Goal: Information Seeking & Learning: Learn about a topic

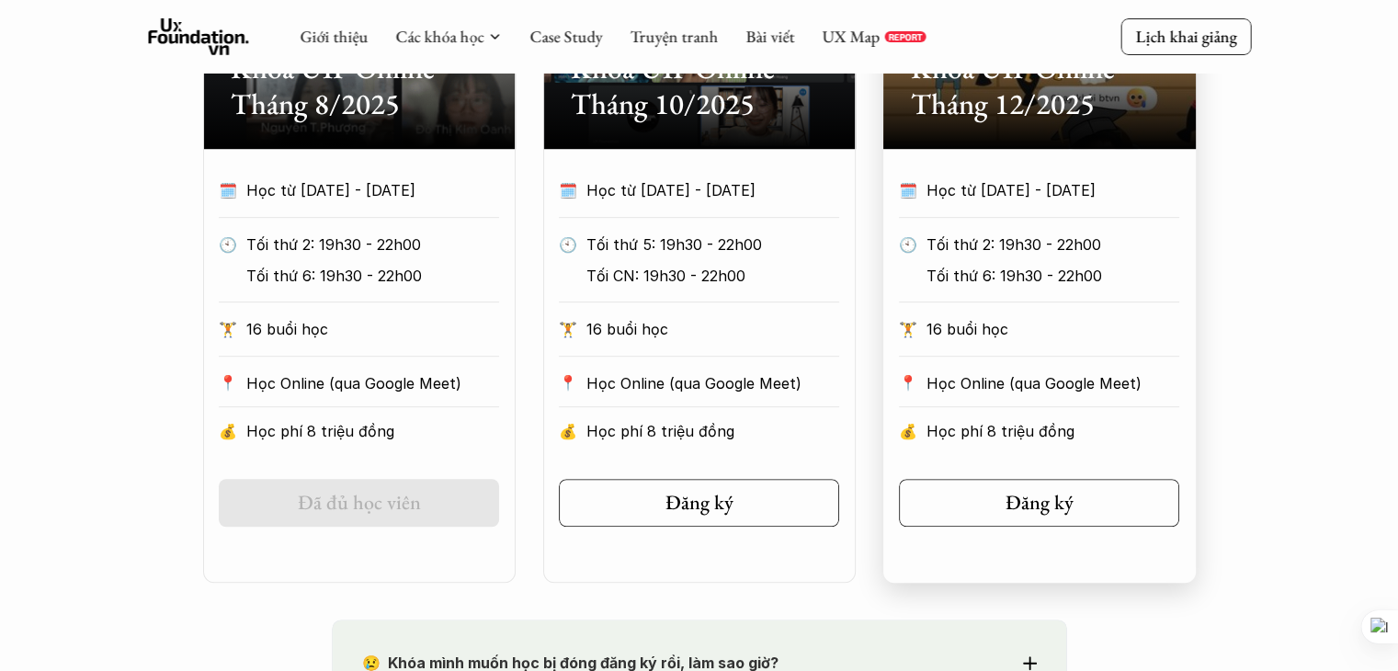
scroll to position [766, 0]
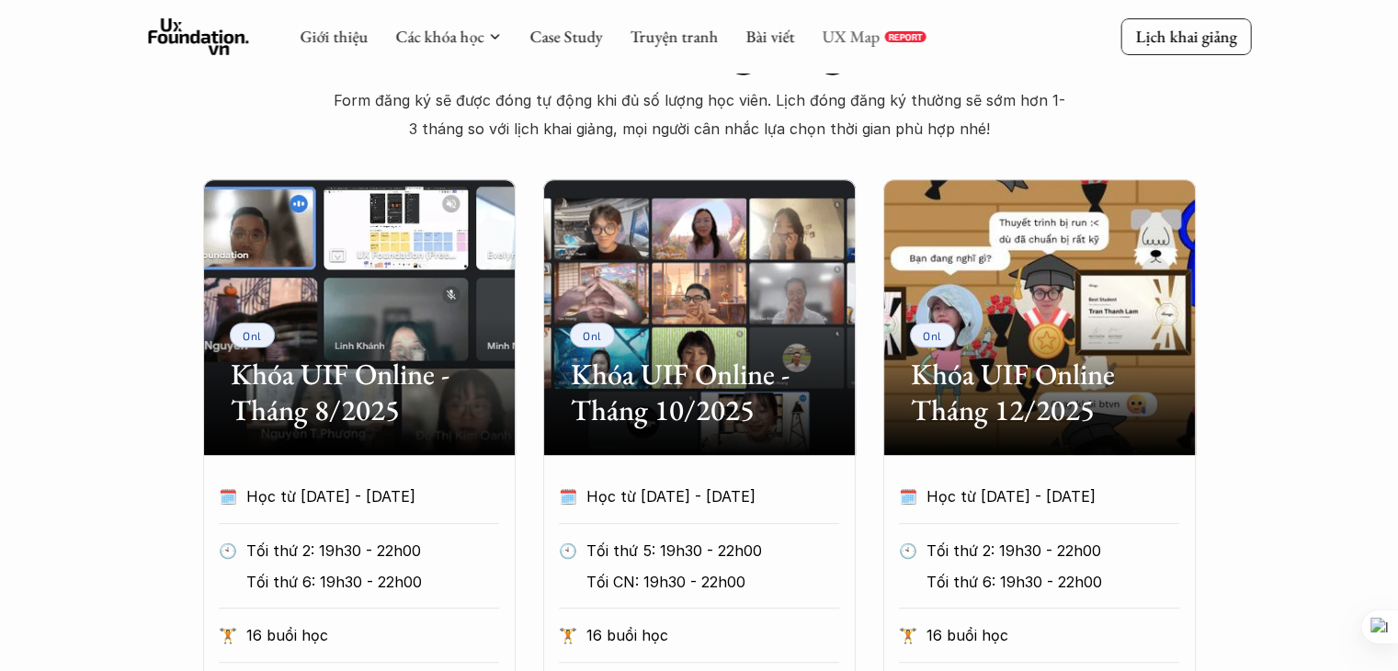
click at [840, 36] on link "UX Map" at bounding box center [851, 36] width 58 height 21
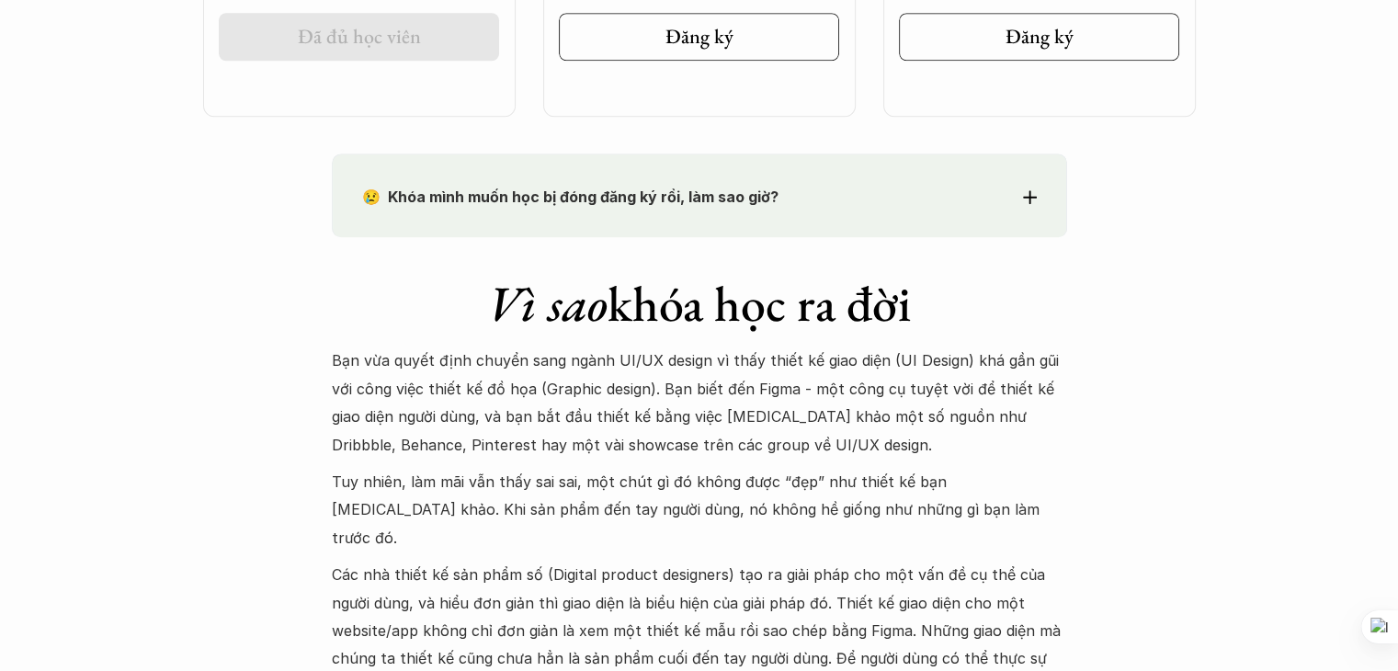
scroll to position [2298, 0]
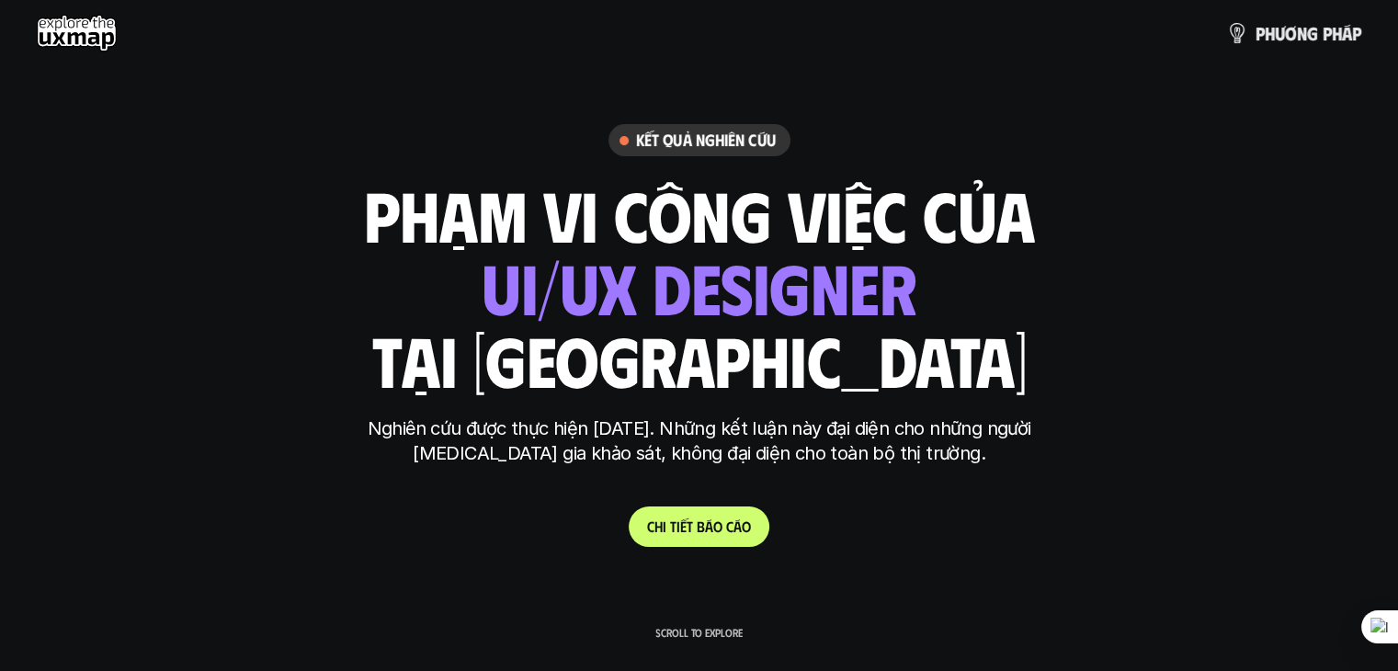
click at [723, 525] on p "C h i t i ế t b á o c á o" at bounding box center [699, 526] width 104 height 17
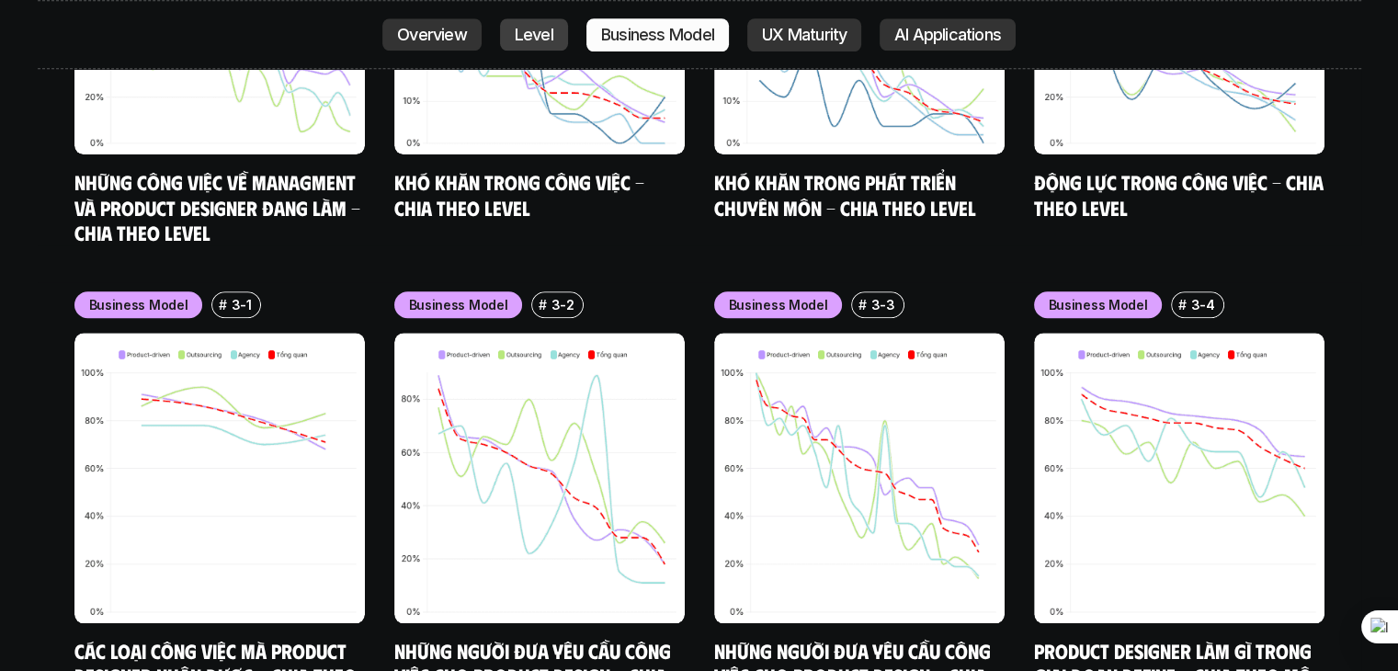
scroll to position [8444, 0]
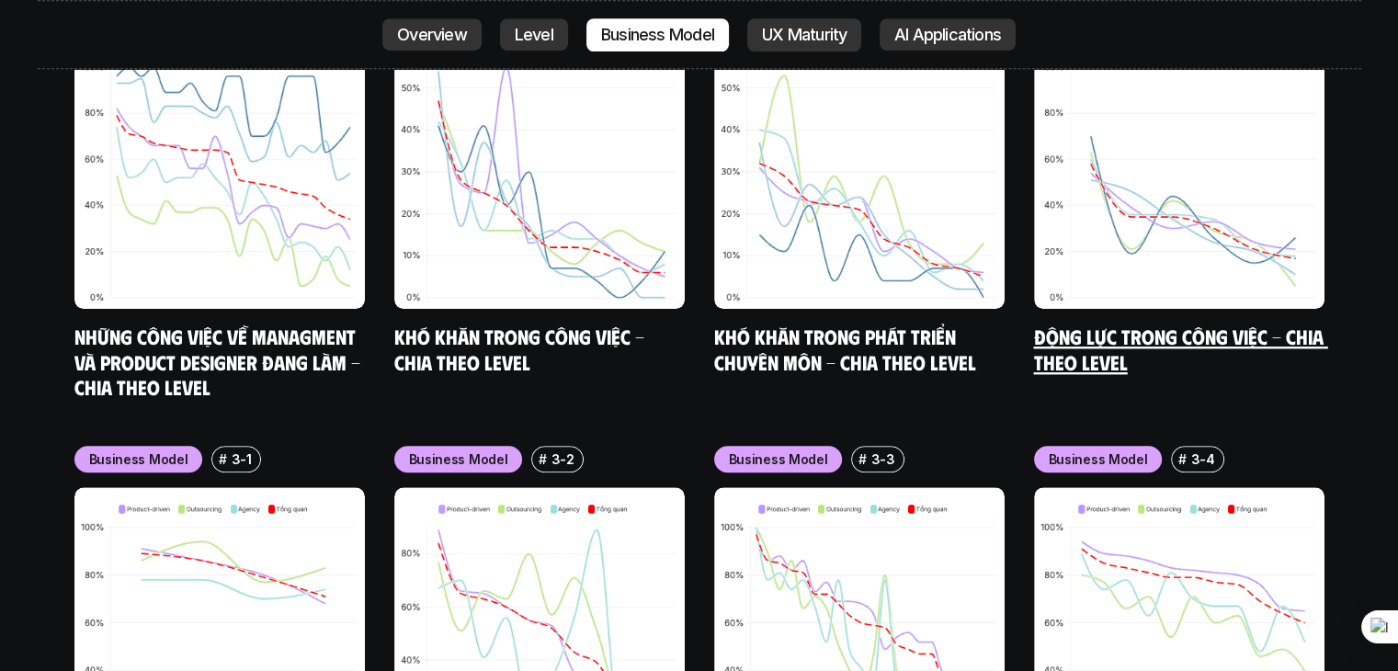
click at [1110, 324] on link "Động lực trong công việc - Chia theo Level" at bounding box center [1181, 349] width 294 height 51
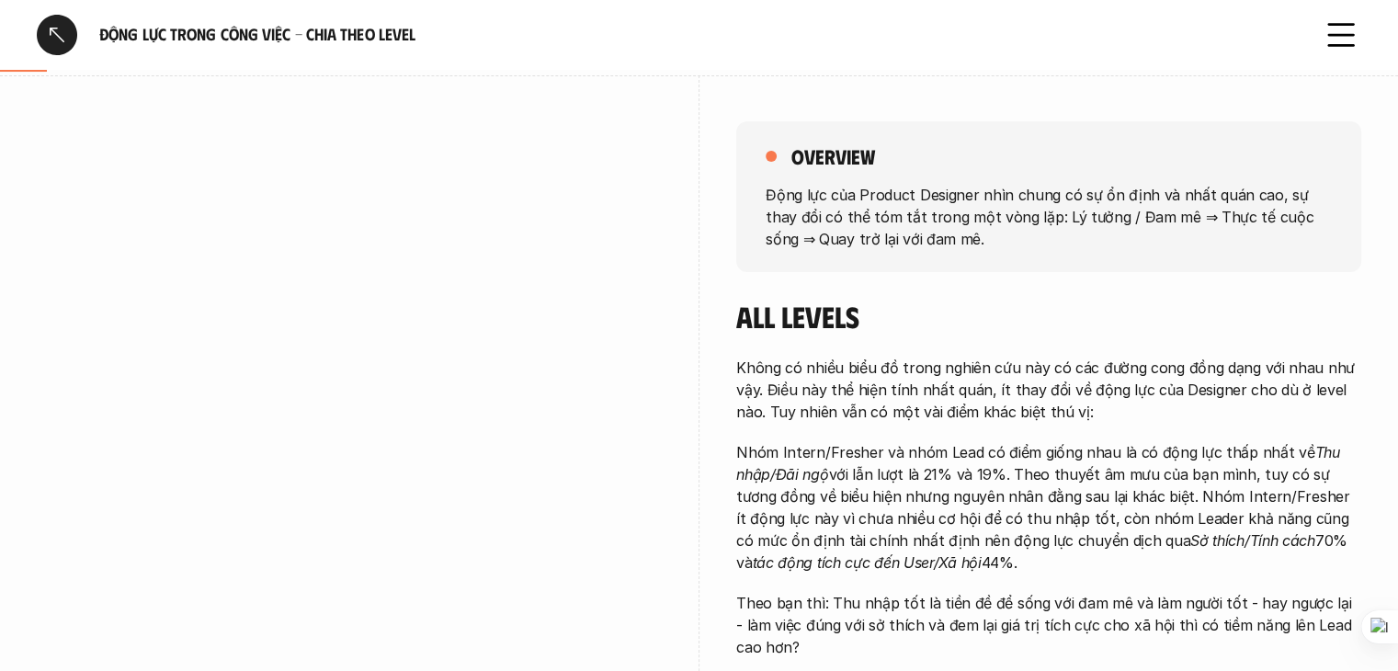
scroll to position [306, 0]
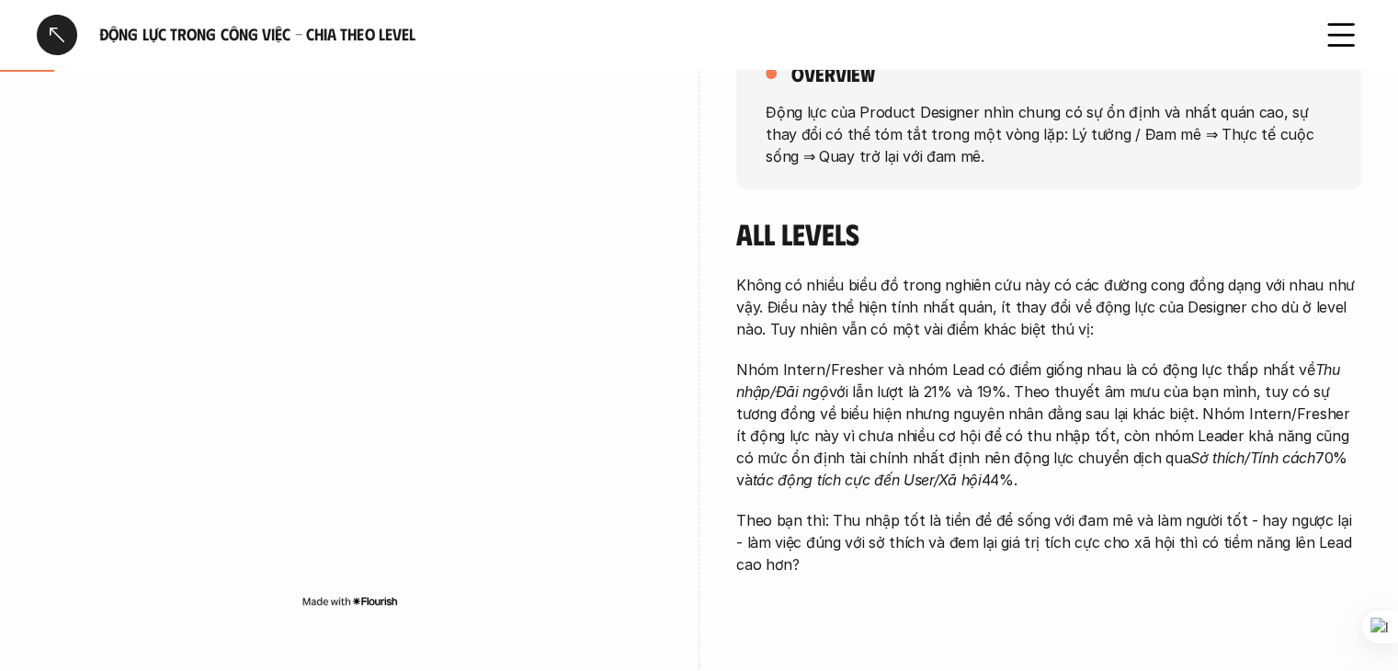
click at [948, 300] on p "Không có nhiều biểu đồ trong nghiên cứu này có các đường cong đồng dạng với nha…" at bounding box center [1048, 307] width 625 height 66
drag, startPoint x: 936, startPoint y: 373, endPoint x: 1103, endPoint y: 376, distance: 167.4
click at [1103, 376] on p "Nhóm Intern/Fresher và nhóm Lead có điểm giống nhau là có động lực thấp nhất về…" at bounding box center [1048, 425] width 625 height 132
click at [1158, 359] on p "Nhóm Intern/Fresher và nhóm Lead có điểm giống nhau là có động lực thấp nhất về…" at bounding box center [1048, 425] width 625 height 132
drag, startPoint x: 1158, startPoint y: 361, endPoint x: 1198, endPoint y: 362, distance: 39.5
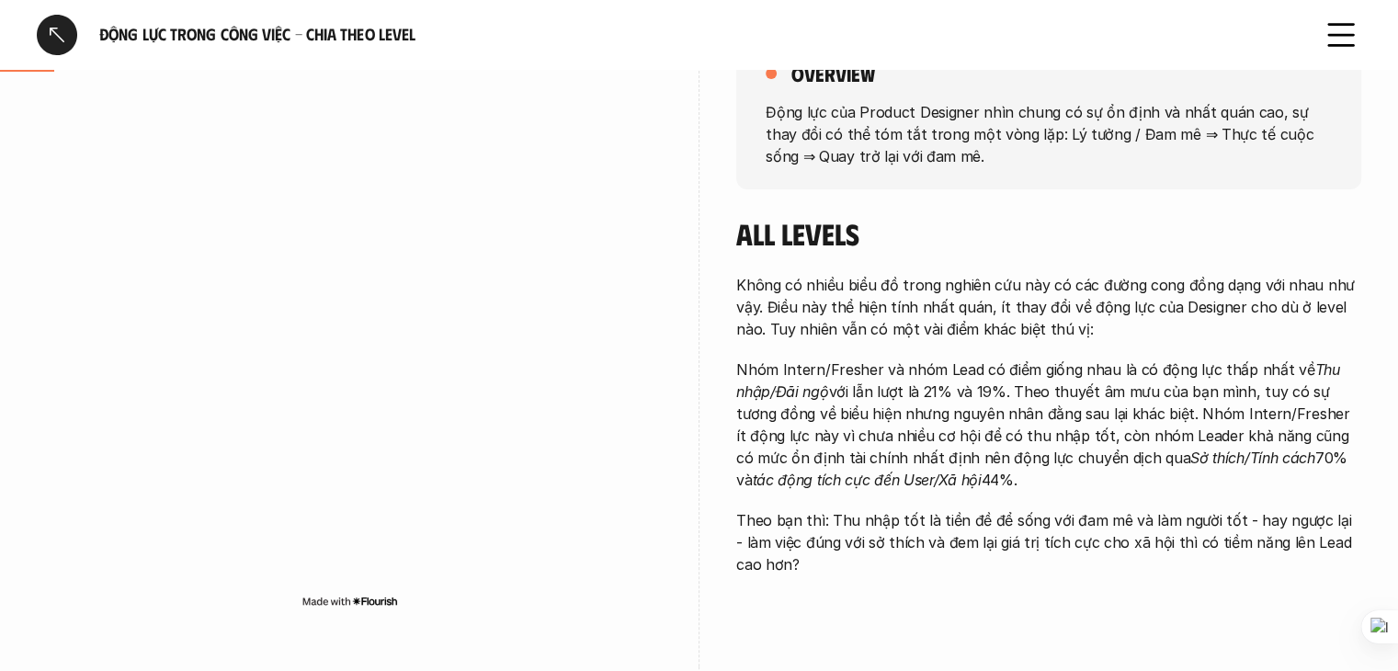
click at [1198, 362] on p "Nhóm Intern/Fresher và nhóm Lead có điểm giống nhau là có động lực thấp nhất về…" at bounding box center [1048, 425] width 625 height 132
click at [1315, 359] on p "Nhóm Intern/Fresher và nhóm Lead có điểm giống nhau là có động lực thấp nhất về…" at bounding box center [1048, 425] width 625 height 132
click at [854, 382] on p "Nhóm Intern/Fresher và nhóm Lead có điểm giống nhau là có động lực thấp nhất về…" at bounding box center [1048, 425] width 625 height 132
drag, startPoint x: 881, startPoint y: 380, endPoint x: 984, endPoint y: 385, distance: 103.1
click at [984, 385] on p "Nhóm Intern/Fresher và nhóm Lead có điểm giống nhau là có động lực thấp nhất về…" at bounding box center [1048, 425] width 625 height 132
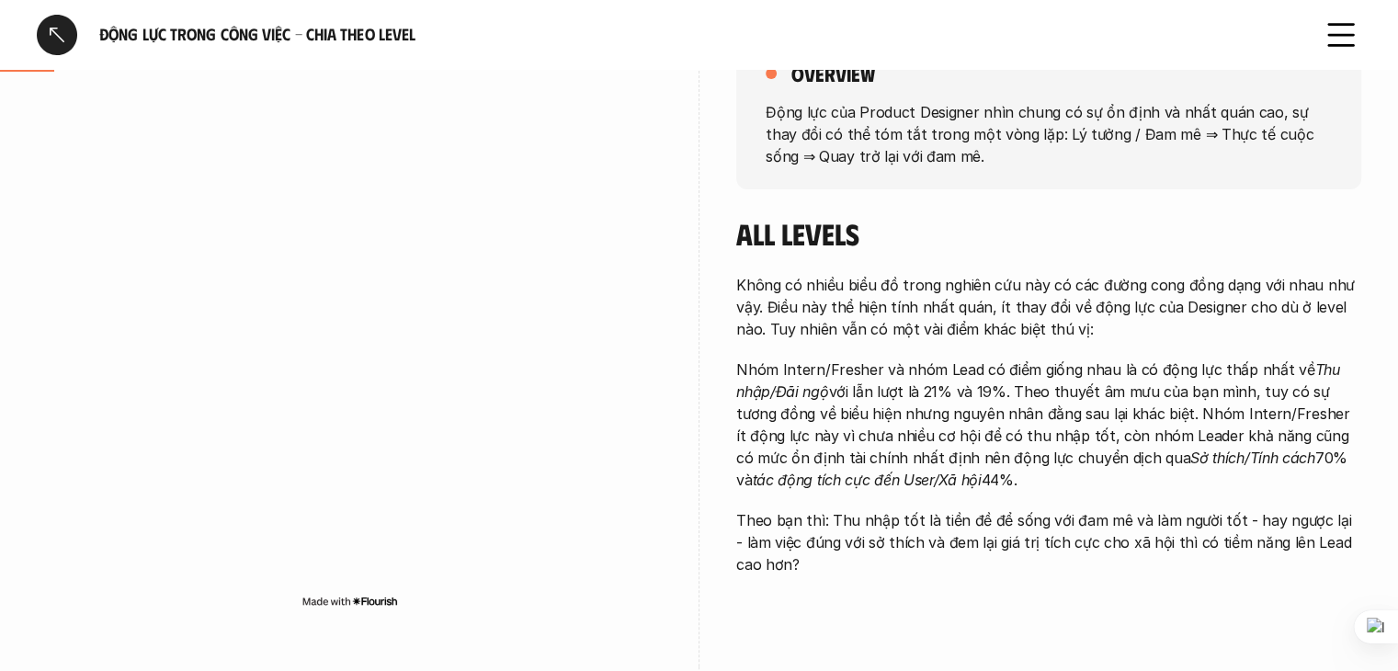
drag, startPoint x: 1043, startPoint y: 387, endPoint x: 1245, endPoint y: 394, distance: 202.4
click at [1245, 394] on p "Nhóm Intern/Fresher và nhóm Lead có điểm giống nhau là có động lực thấp nhất về…" at bounding box center [1048, 425] width 625 height 132
drag, startPoint x: 1306, startPoint y: 384, endPoint x: 1309, endPoint y: 402, distance: 17.9
click at [1309, 402] on p "Nhóm Intern/Fresher và nhóm Lead có điểm giống nhau là có động lực thấp nhất về…" at bounding box center [1048, 425] width 625 height 132
click at [957, 399] on p "Nhóm Intern/Fresher và nhóm Lead có điểm giống nhau là có động lực thấp nhất về…" at bounding box center [1048, 425] width 625 height 132
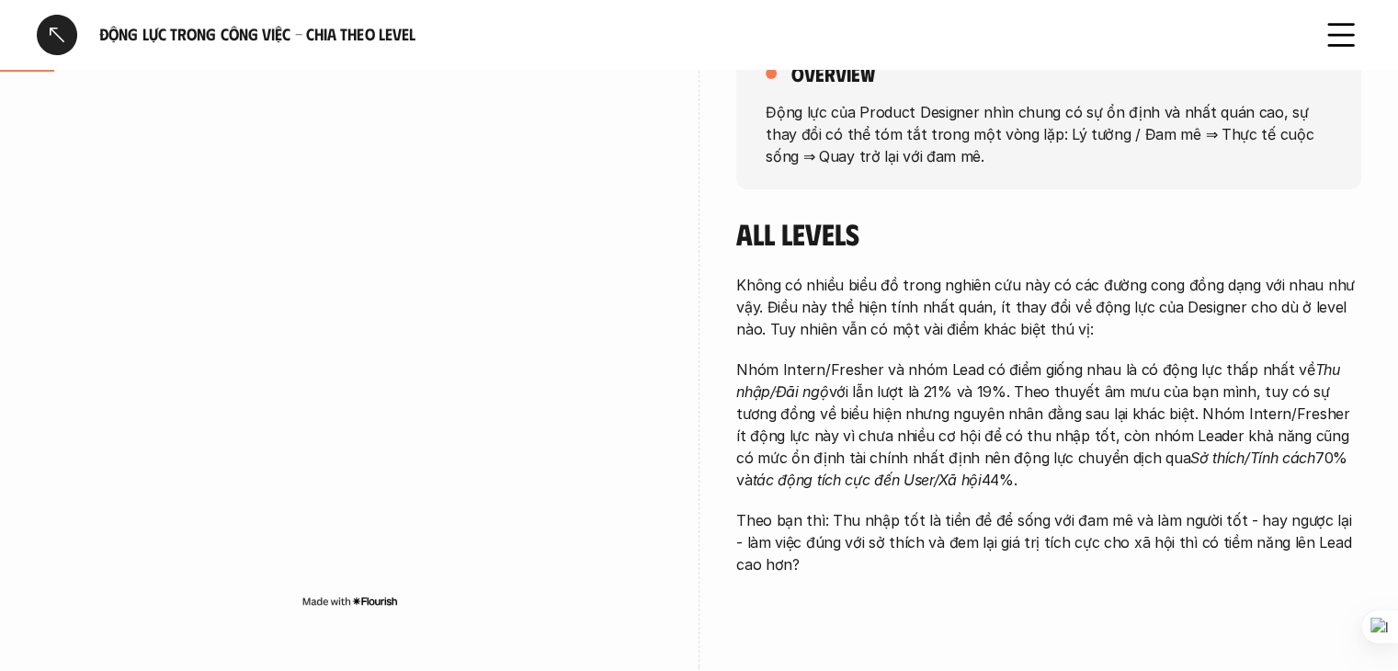
drag, startPoint x: 793, startPoint y: 416, endPoint x: 871, endPoint y: 406, distance: 77.8
click at [861, 409] on p "Nhóm Intern/Fresher và nhóm Lead có điểm giống nhau là có động lực thấp nhất về…" at bounding box center [1048, 425] width 625 height 132
click at [952, 405] on p "Nhóm Intern/Fresher và nhóm Lead có điểm giống nhau là có động lực thấp nhất về…" at bounding box center [1048, 425] width 625 height 132
drag, startPoint x: 861, startPoint y: 414, endPoint x: 975, endPoint y: 417, distance: 114.1
click at [975, 417] on p "Nhóm Intern/Fresher và nhóm Lead có điểm giống nhau là có động lực thấp nhất về…" at bounding box center [1048, 425] width 625 height 132
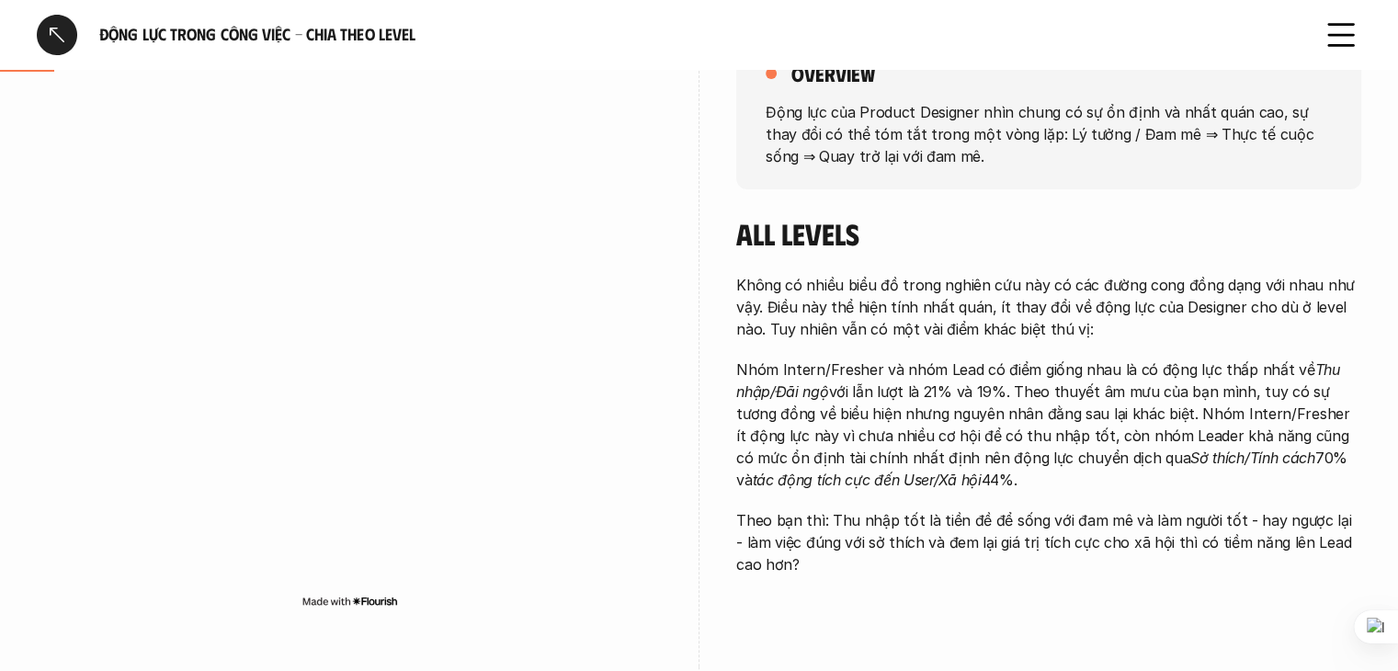
drag, startPoint x: 1218, startPoint y: 410, endPoint x: 1263, endPoint y: 401, distance: 46.0
click at [1263, 401] on p "Nhóm Intern/Fresher và nhóm Lead có điểm giống nhau là có động lực thấp nhất về…" at bounding box center [1048, 425] width 625 height 132
click at [817, 428] on p "Nhóm Intern/Fresher và nhóm Lead có điểm giống nhau là có động lực thấp nhất về…" at bounding box center [1048, 425] width 625 height 132
drag, startPoint x: 870, startPoint y: 434, endPoint x: 1062, endPoint y: 442, distance: 192.3
click at [1062, 442] on p "Nhóm Intern/Fresher và nhóm Lead có điểm giống nhau là có động lực thấp nhất về…" at bounding box center [1048, 425] width 625 height 132
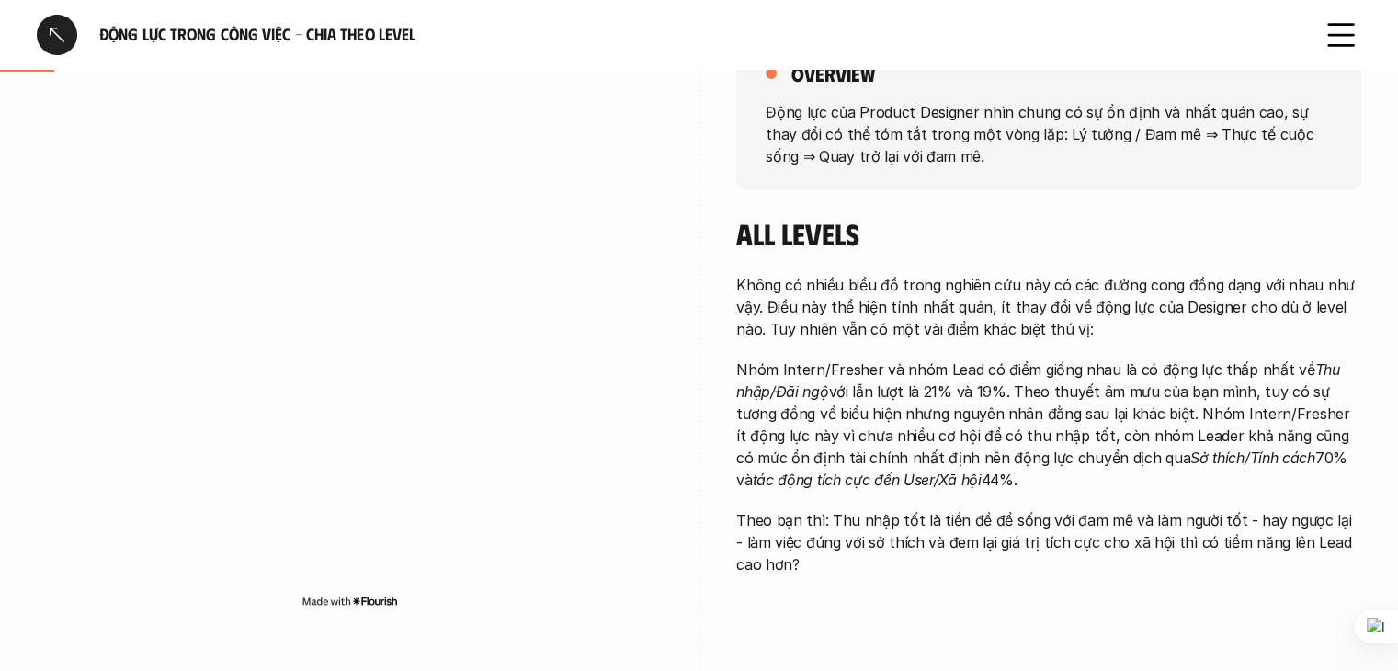
drag, startPoint x: 1087, startPoint y: 428, endPoint x: 1204, endPoint y: 438, distance: 118.0
click at [1204, 438] on p "Nhóm Intern/Fresher và nhóm Lead có điểm giống nhau là có động lực thấp nhất về…" at bounding box center [1048, 425] width 625 height 132
click at [1246, 401] on p "Nhóm Intern/Fresher và nhóm Lead có điểm giống nhau là có động lực thấp nhất về…" at bounding box center [1048, 425] width 625 height 132
drag, startPoint x: 871, startPoint y: 454, endPoint x: 981, endPoint y: 457, distance: 110.4
click at [981, 457] on p "Nhóm Intern/Fresher và nhóm Lead có điểm giống nhau là có động lực thấp nhất về…" at bounding box center [1048, 425] width 625 height 132
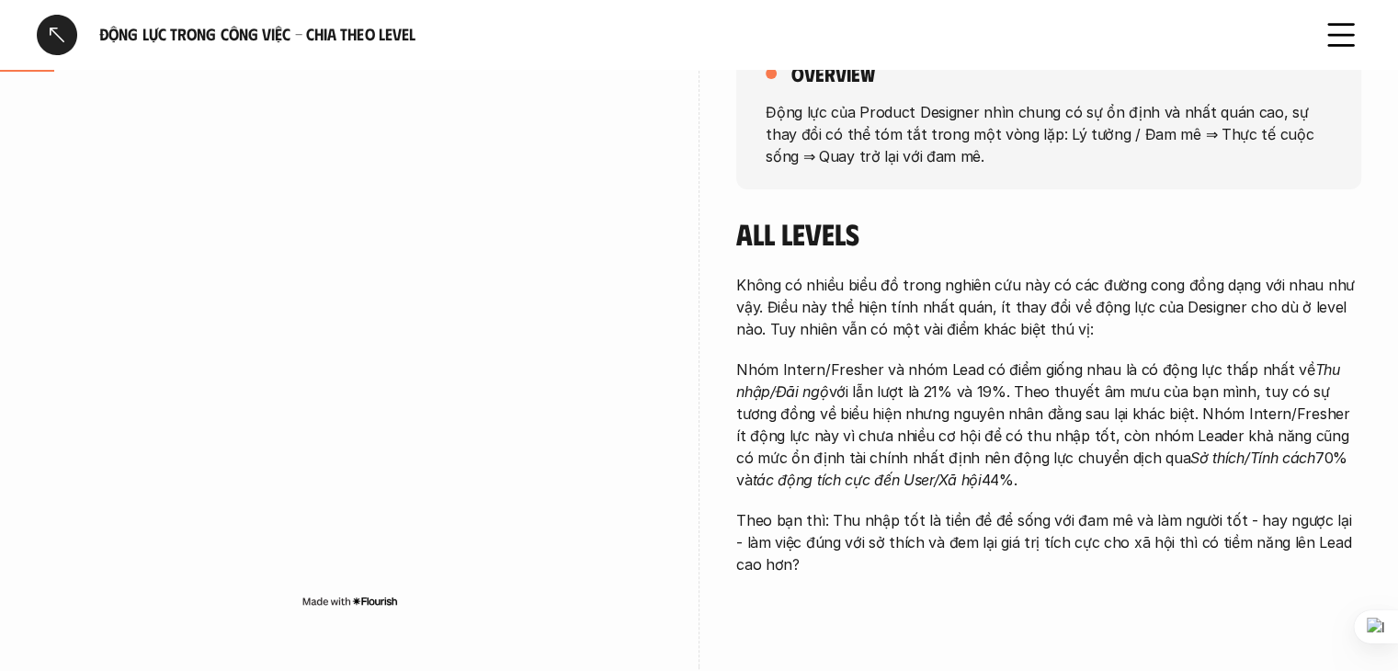
click at [996, 443] on p "Nhóm Intern/Fresher và nhóm Lead có điểm giống nhau là có động lực thấp nhất về…" at bounding box center [1048, 425] width 625 height 132
drag, startPoint x: 1029, startPoint y: 461, endPoint x: 1140, endPoint y: 454, distance: 111.4
click at [1140, 454] on p "Nhóm Intern/Fresher và nhóm Lead có điểm giống nhau là có động lực thấp nhất về…" at bounding box center [1048, 425] width 625 height 132
click at [1195, 428] on p "Nhóm Intern/Fresher và nhóm Lead có điểm giống nhau là có động lực thấp nhất về…" at bounding box center [1048, 425] width 625 height 132
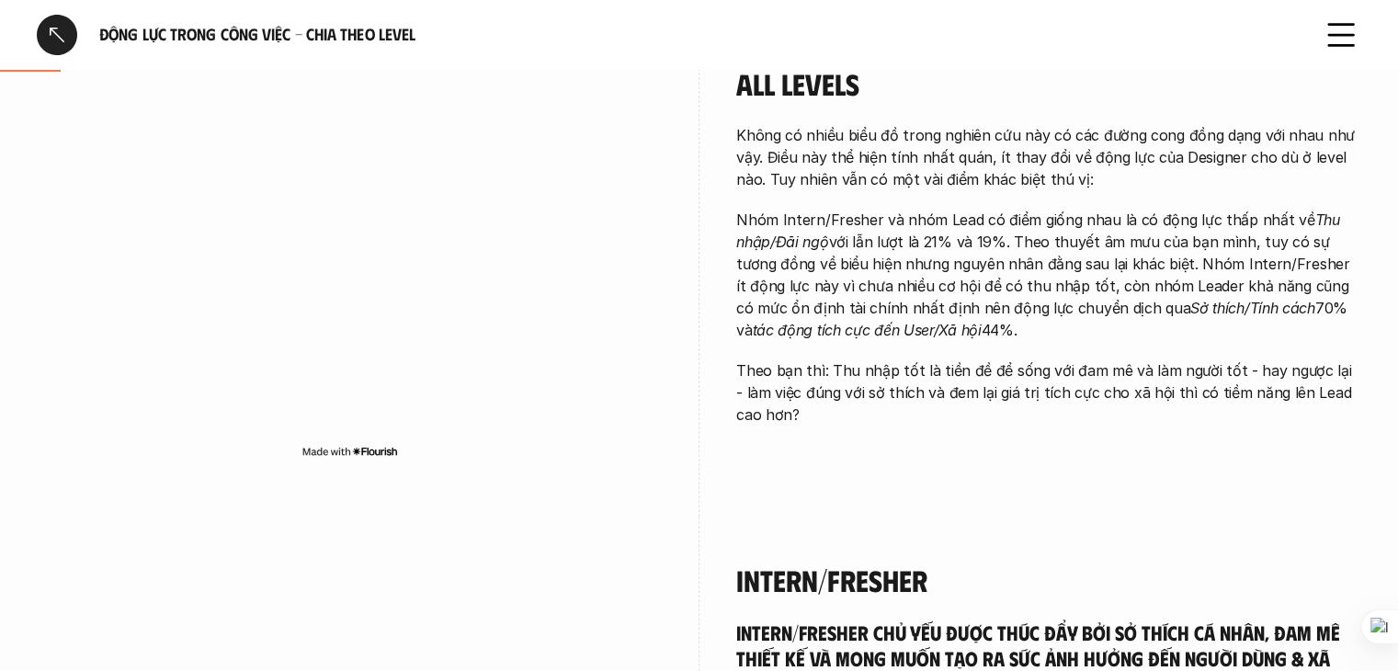
scroll to position [460, 0]
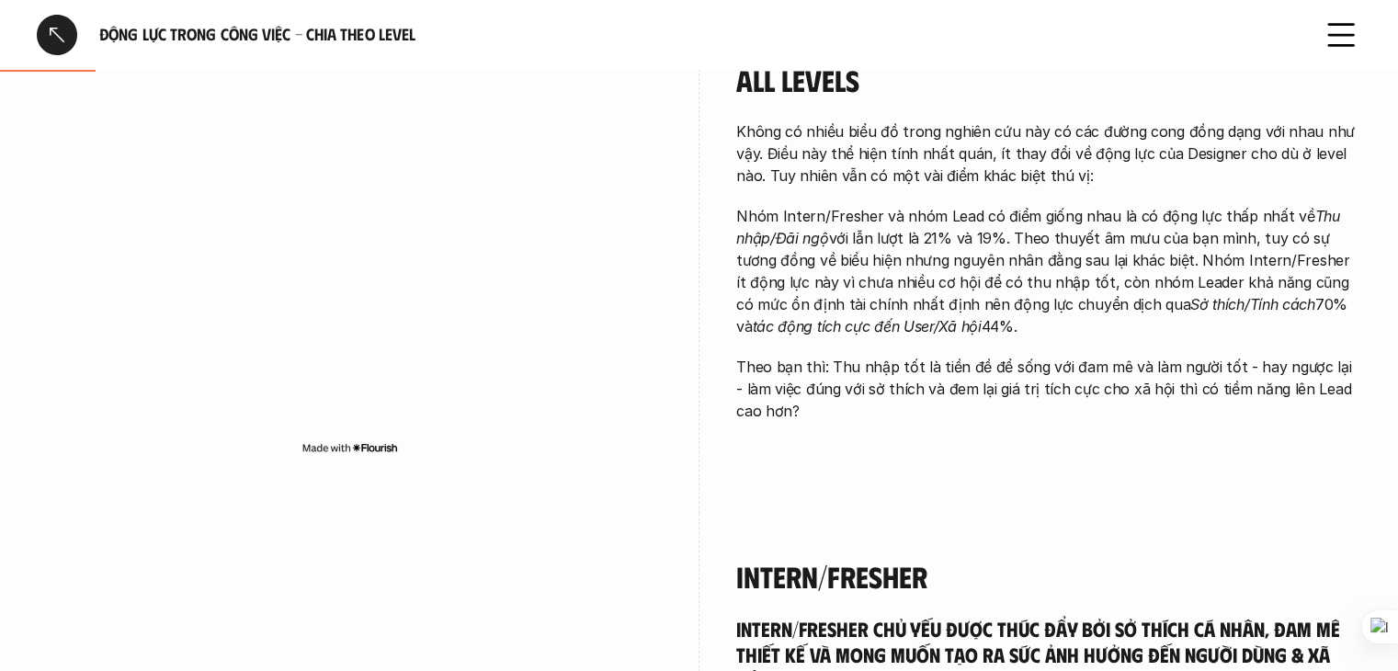
drag, startPoint x: 783, startPoint y: 371, endPoint x: 864, endPoint y: 376, distance: 81.1
click at [863, 376] on p "Theo bạn thì: Thu nhập tốt là tiền đề để sống với đam mê và làm người tốt - hay…" at bounding box center [1048, 389] width 625 height 66
click at [1004, 369] on p "Theo bạn thì: Thu nhập tốt là tiền đề để sống với đam mê và làm người tốt - hay…" at bounding box center [1048, 389] width 625 height 66
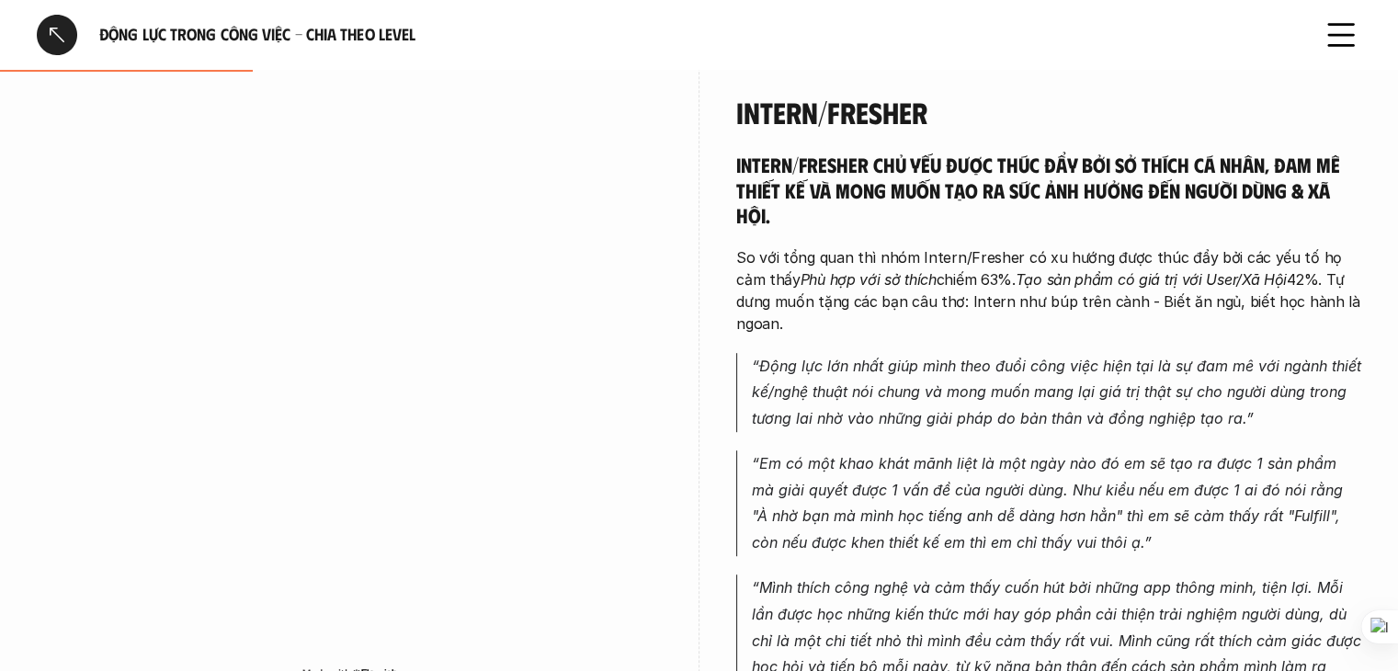
scroll to position [919, 0]
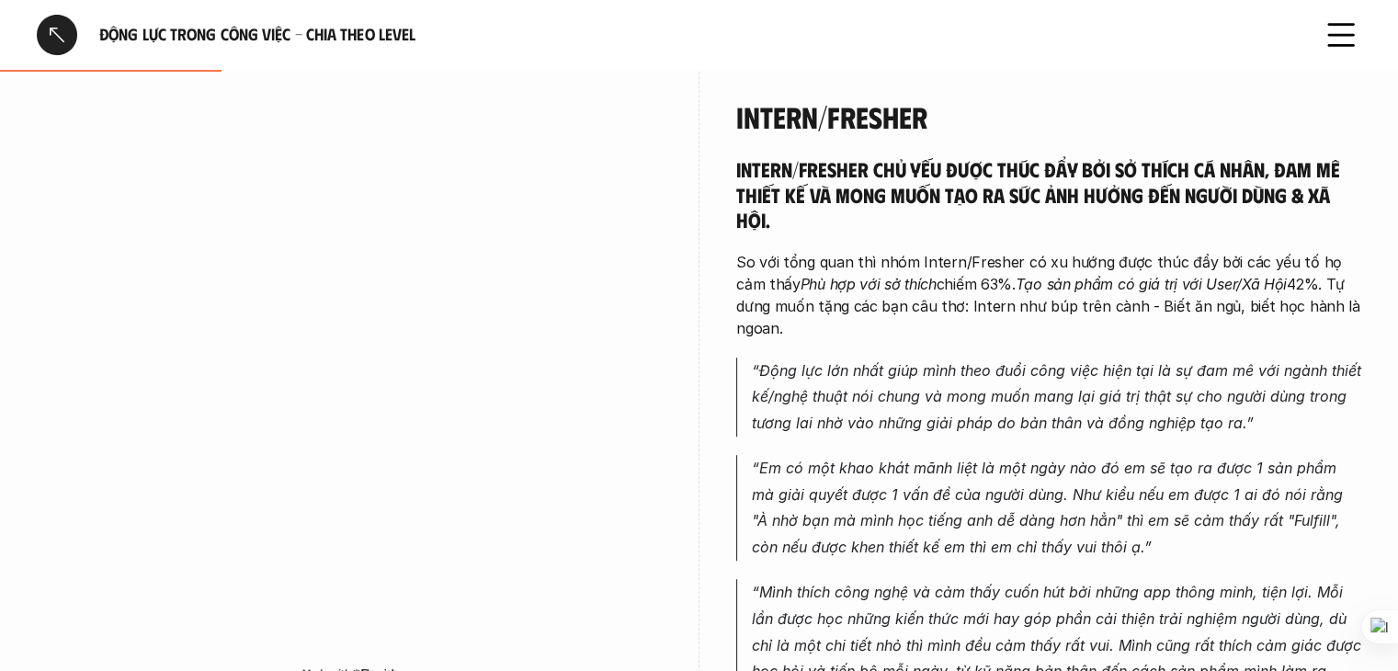
drag, startPoint x: 1123, startPoint y: 185, endPoint x: 1177, endPoint y: 185, distance: 54.2
click at [1177, 185] on h5 "Intern/Fresher chủ yếu được thúc đẩy bởi sở thích cá nhân, đam mê thiết kế và m…" at bounding box center [1048, 194] width 625 height 76
click at [1188, 220] on h5 "Intern/Fresher chủ yếu được thúc đẩy bởi sở thích cá nhân, đam mê thiết kế và m…" at bounding box center [1048, 194] width 625 height 76
drag, startPoint x: 930, startPoint y: 307, endPoint x: 1012, endPoint y: 310, distance: 81.9
click at [1010, 310] on p "So với tổng quan thì nhóm Intern/Fresher có xu hướng được thúc đẩy bởi các yếu …" at bounding box center [1048, 295] width 625 height 88
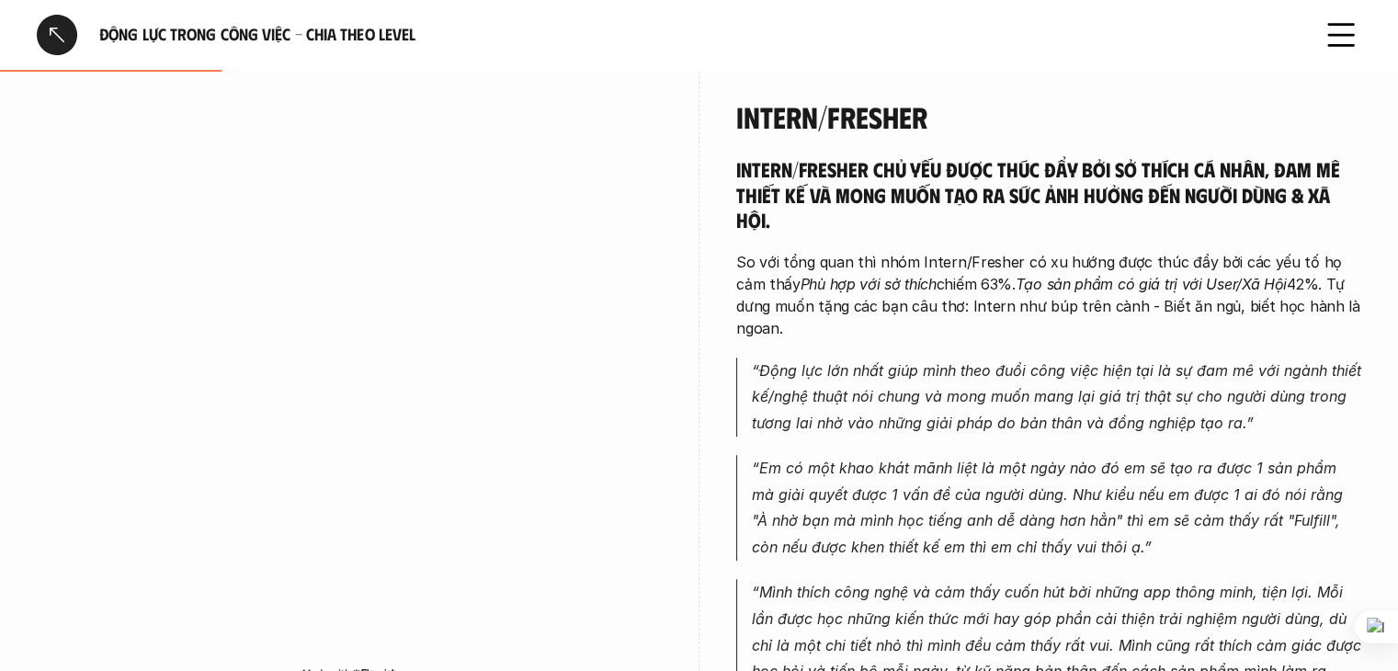
click at [1146, 292] on p "So với tổng quan thì nhóm Intern/Fresher có xu hướng được thúc đẩy bởi các yếu …" at bounding box center [1048, 295] width 625 height 88
drag, startPoint x: 1115, startPoint y: 305, endPoint x: 1203, endPoint y: 309, distance: 87.4
click at [1192, 314] on p "So với tổng quan thì nhóm Intern/Fresher có xu hướng được thúc đẩy bởi các yếu …" at bounding box center [1048, 295] width 625 height 88
click at [1238, 283] on em "Tạo sản phẩm có giá trị với User/Xã Hội" at bounding box center [1151, 284] width 271 height 18
drag, startPoint x: 1245, startPoint y: 328, endPoint x: 1244, endPoint y: 343, distance: 14.7
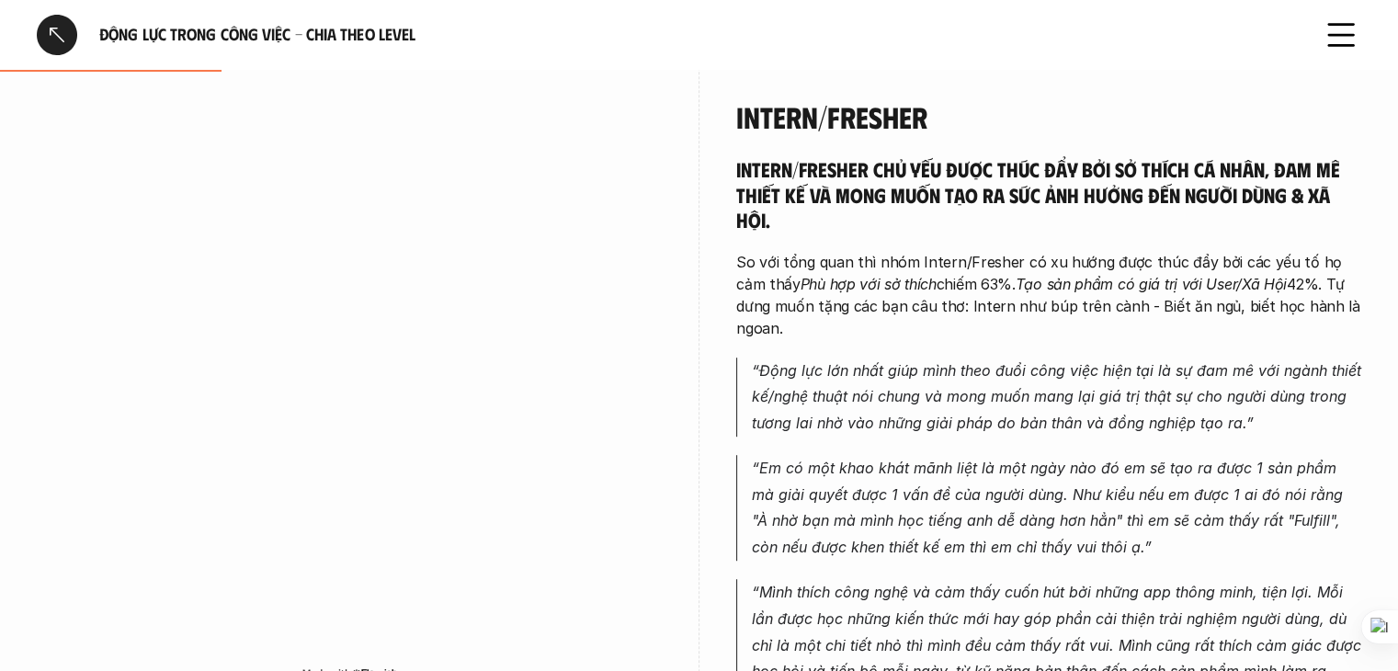
click at [1244, 343] on div "Intern/Fresher chủ yếu được thúc đẩy bởi sở thích cá nhân, đam mê thiết kế và m…" at bounding box center [1048, 476] width 625 height 640
click at [1021, 286] on em "Tạo sản phẩm có giá trị với User/Xã Hội" at bounding box center [1151, 284] width 271 height 18
drag, startPoint x: 837, startPoint y: 350, endPoint x: 945, endPoint y: 341, distance: 108.9
click at [945, 361] on em "“Động lực lớn nhất giúp mình theo đuổi công việc hiện tại là sự đam mê với ngàn…" at bounding box center [1059, 397] width 614 height 72
click at [1069, 358] on p "“Động lực lớn nhất giúp mình theo đuổi công việc hiện tại là sự đam mê với ngàn…" at bounding box center [1057, 397] width 610 height 79
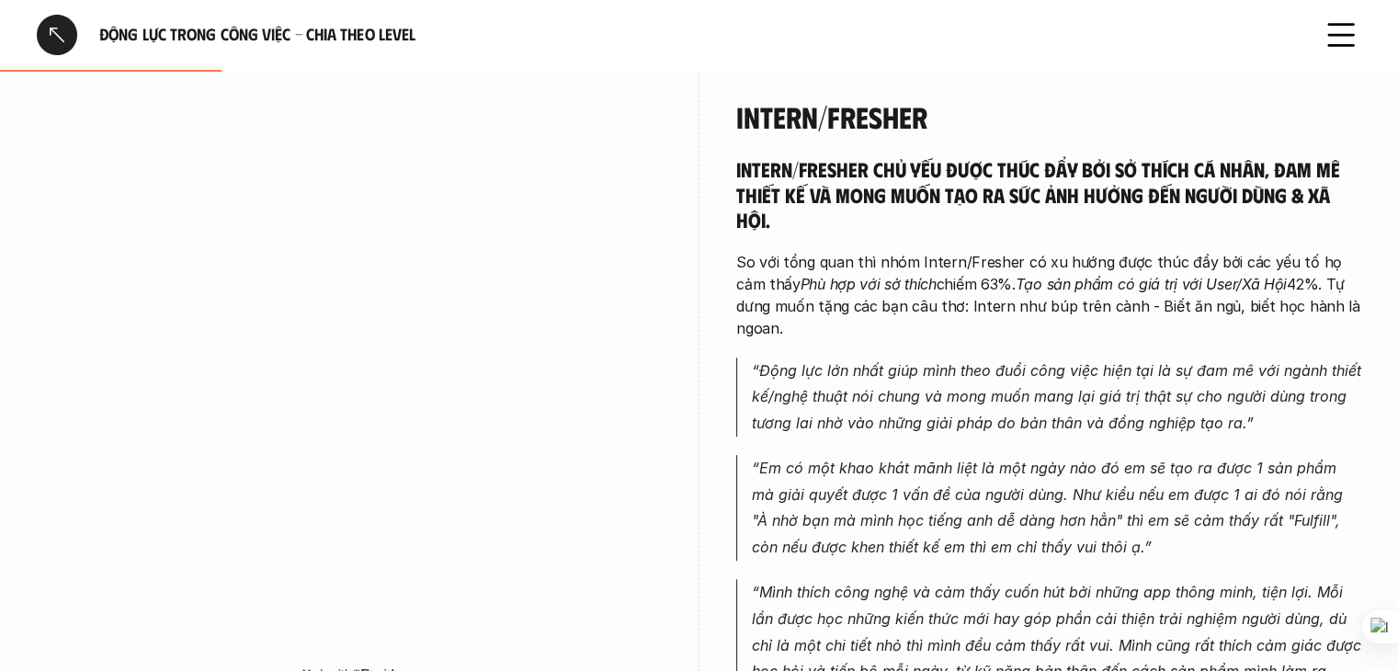
drag, startPoint x: 1121, startPoint y: 345, endPoint x: 1212, endPoint y: 332, distance: 91.9
click at [1137, 361] on em "“Động lực lớn nhất giúp mình theo đuổi công việc hiện tại là sự đam mê với ngàn…" at bounding box center [1059, 397] width 614 height 72
click at [1274, 285] on p "So với tổng quan thì nhóm Intern/Fresher có xu hướng được thúc đẩy bởi các yếu …" at bounding box center [1048, 295] width 625 height 88
drag, startPoint x: 1317, startPoint y: 283, endPoint x: 1324, endPoint y: 304, distance: 22.4
click at [1324, 304] on p "So với tổng quan thì nhóm Intern/Fresher có xu hướng được thúc đẩy bởi các yếu …" at bounding box center [1048, 295] width 625 height 88
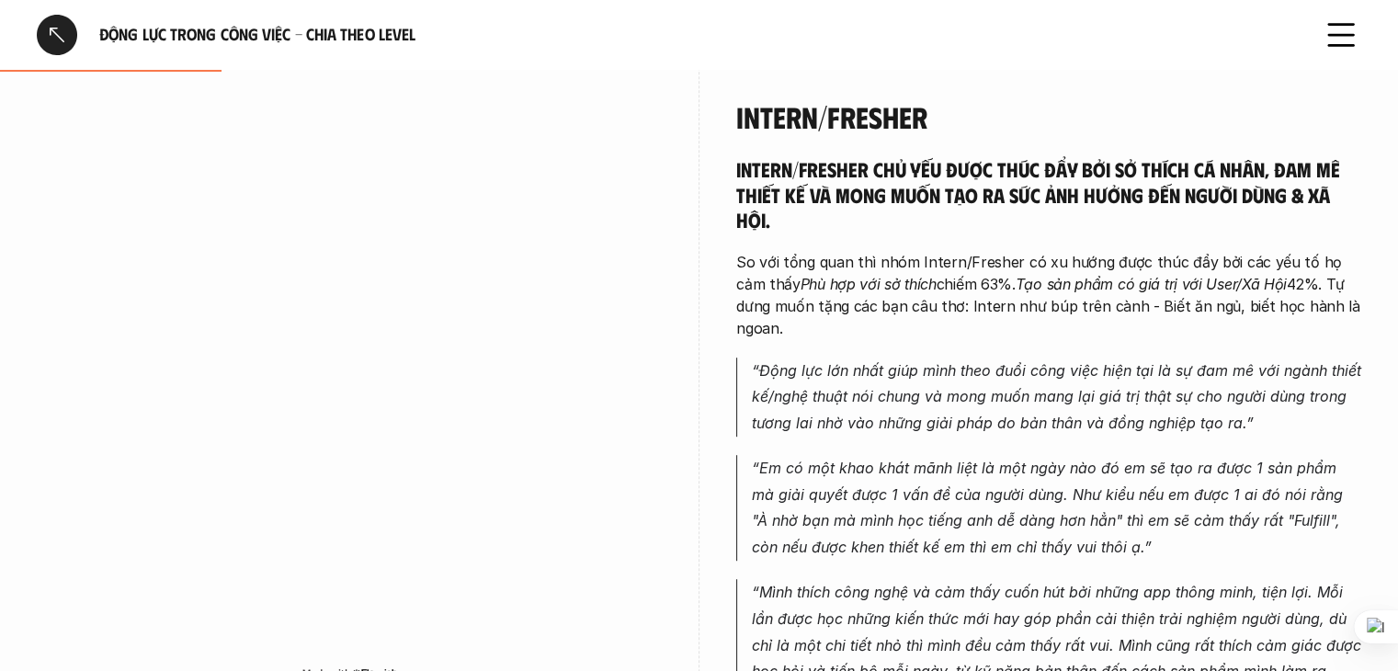
click at [1158, 280] on em "Tạo sản phẩm có giá trị với User/Xã Hội" at bounding box center [1151, 284] width 271 height 18
drag, startPoint x: 984, startPoint y: 315, endPoint x: 1056, endPoint y: 319, distance: 72.7
click at [1056, 319] on div "Intern/Fresher chủ yếu được thúc đẩy bởi sở thích cá nhân, đam mê thiết kế và m…" at bounding box center [1048, 476] width 625 height 640
drag, startPoint x: 1127, startPoint y: 319, endPoint x: 1169, endPoint y: 328, distance: 43.3
click at [1169, 328] on div "Intern/Fresher chủ yếu được thúc đẩy bởi sở thích cá nhân, đam mê thiết kế và m…" at bounding box center [1048, 476] width 625 height 640
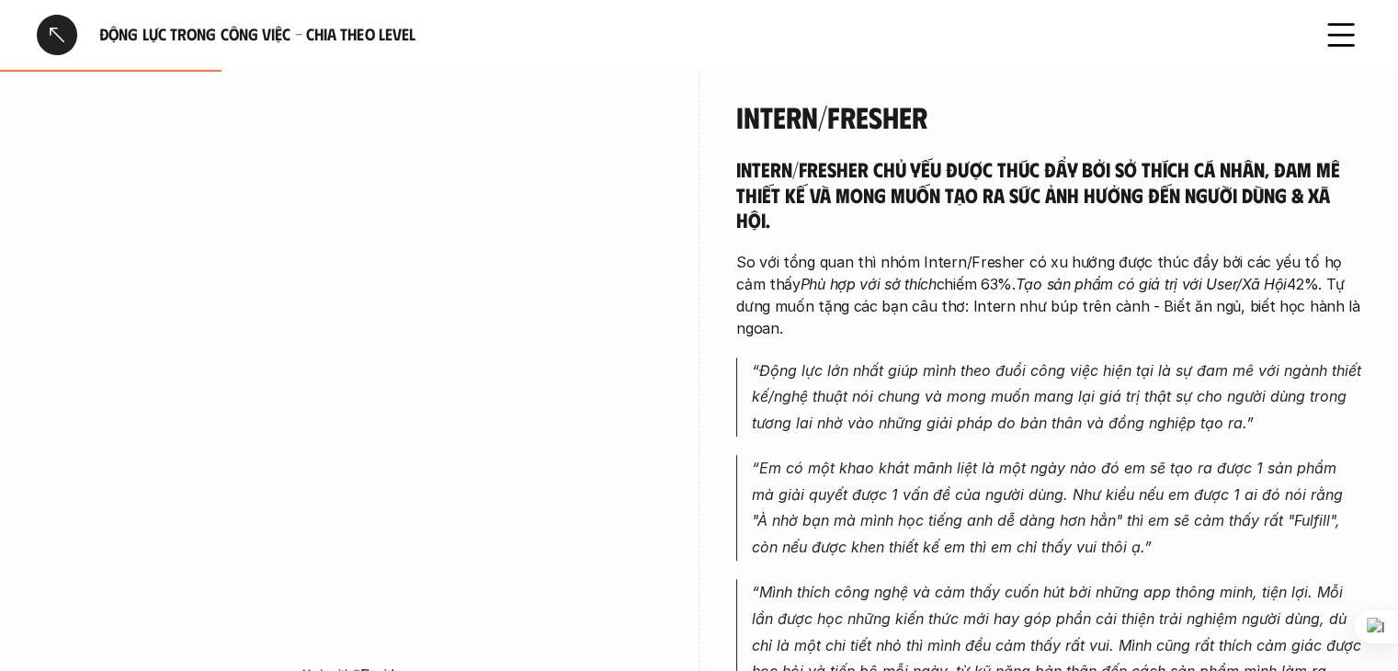
click at [1117, 297] on p "So với tổng quan thì nhóm Intern/Fresher có xu hướng được thúc đẩy bởi các yếu …" at bounding box center [1048, 295] width 625 height 88
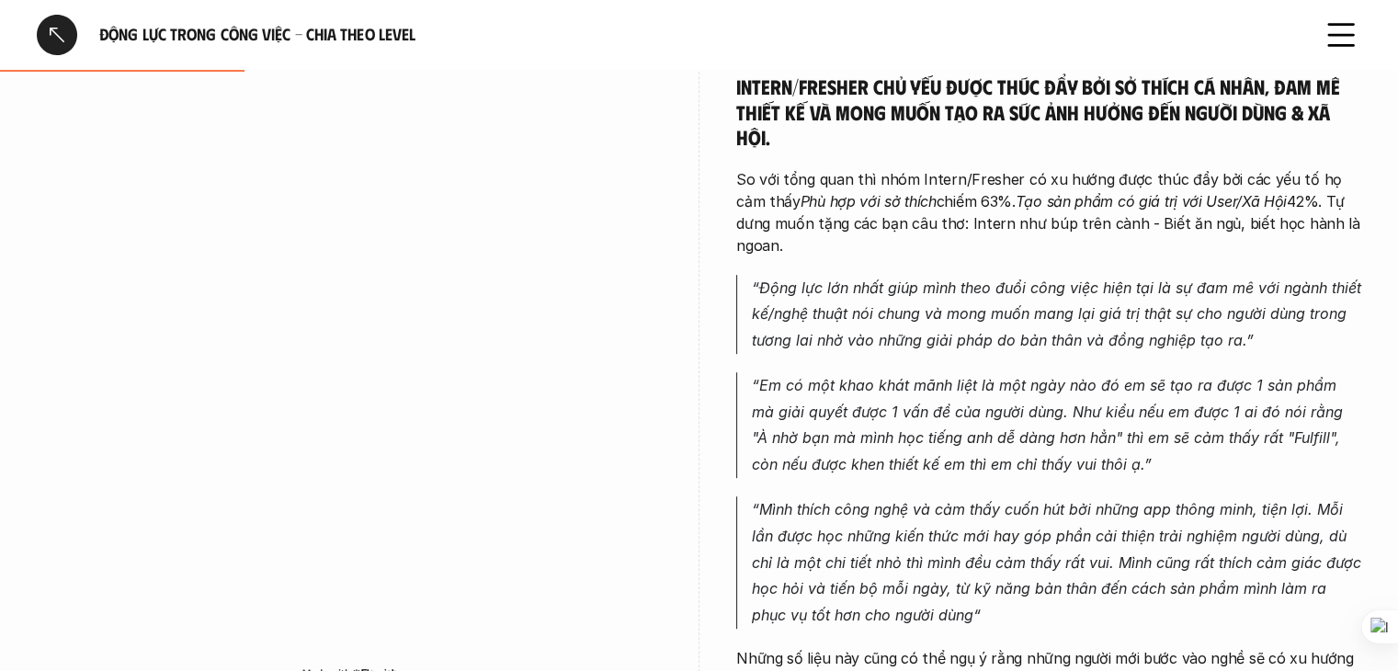
scroll to position [1073, 0]
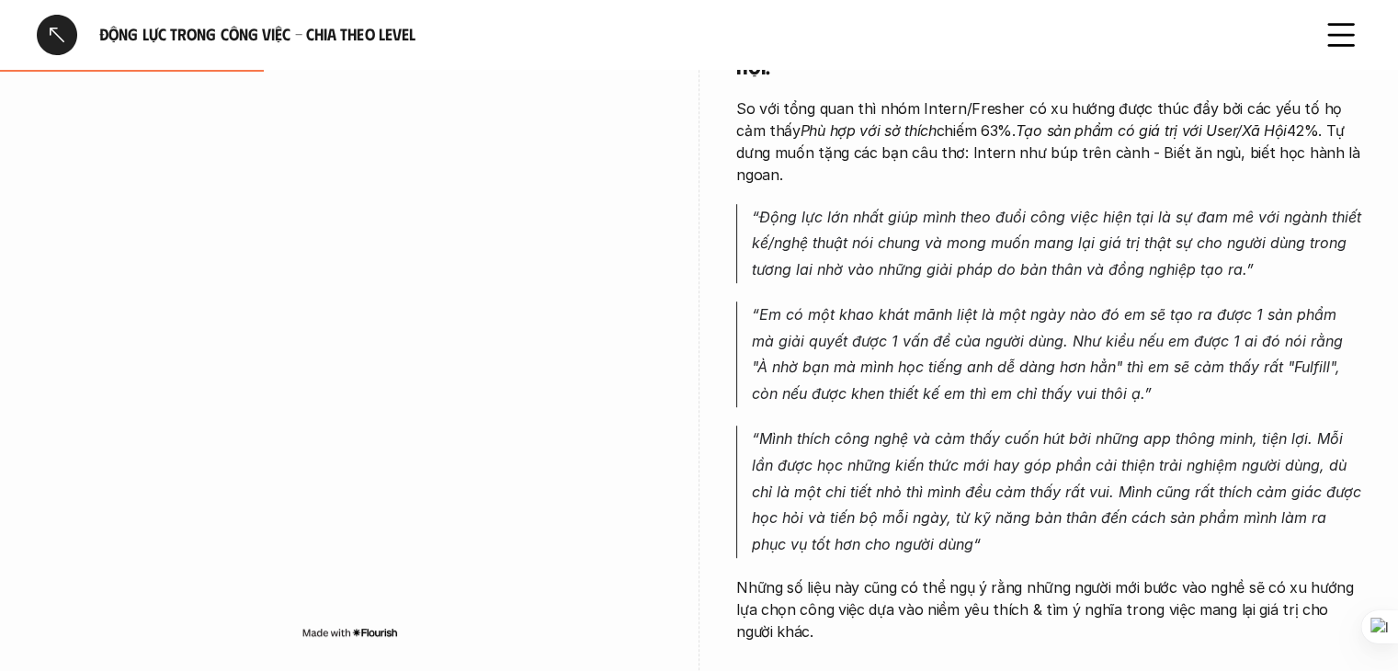
drag, startPoint x: 1059, startPoint y: 289, endPoint x: 1188, endPoint y: 306, distance: 129.9
click at [1162, 308] on p "“Em có một khao khát mãnh liệt là một ngày nào đó em sẽ tạo ra được 1 sản phẩm …" at bounding box center [1057, 355] width 610 height 106
click at [1273, 317] on em "“Em có một khao khát mãnh liệt là một ngày nào đó em sẽ tạo ra được 1 sản phẩm …" at bounding box center [1050, 353] width 596 height 97
drag, startPoint x: 1259, startPoint y: 314, endPoint x: 1312, endPoint y: 333, distance: 56.7
click at [1312, 333] on p "“Em có một khao khát mãnh liệt là một ngày nào đó em sẽ tạo ra được 1 sản phẩm …" at bounding box center [1057, 355] width 610 height 106
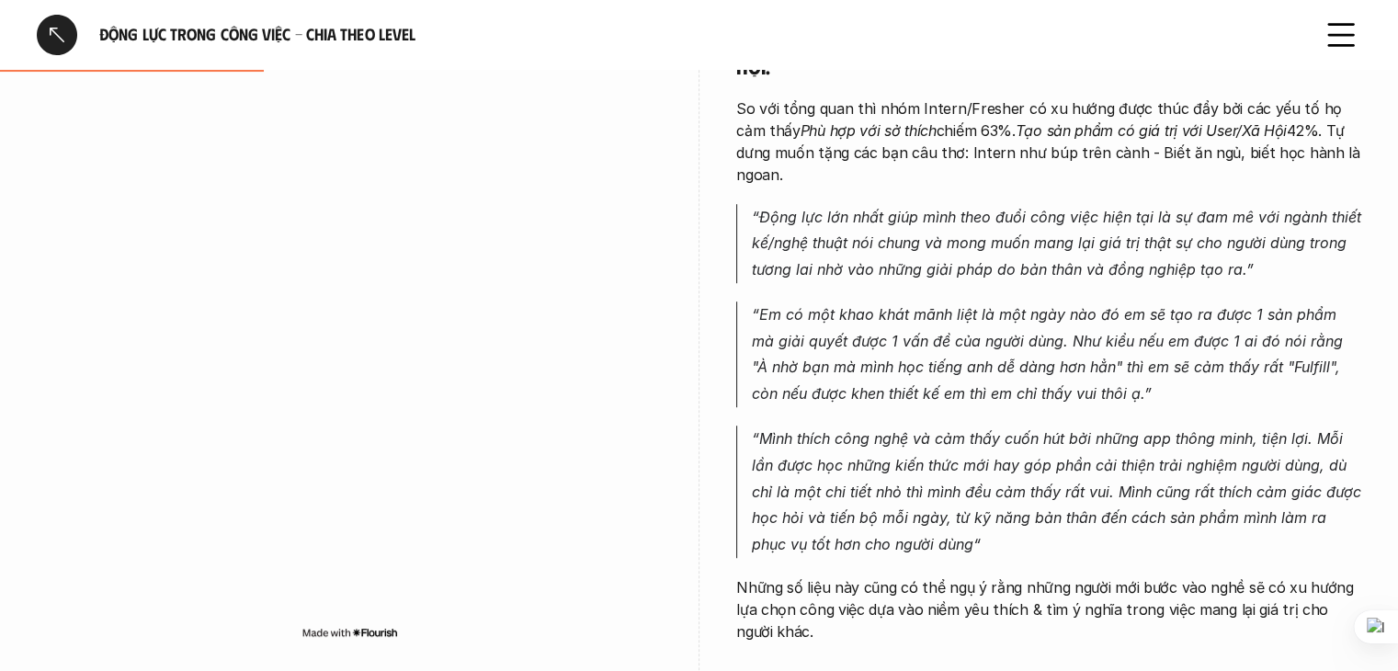
click at [1237, 305] on em "“Em có một khao khát mãnh liệt là một ngày nào đó em sẽ tạo ra được 1 sản phẩm …" at bounding box center [1050, 353] width 596 height 97
drag, startPoint x: 1058, startPoint y: 344, endPoint x: 1111, endPoint y: 366, distance: 56.9
click at [1111, 366] on p "“Em có một khao khát mãnh liệt là một ngày nào đó em sẽ tạo ra được 1 sản phẩm …" at bounding box center [1057, 355] width 610 height 106
click at [1116, 302] on p "“Em có một khao khát mãnh liệt là một ngày nào đó em sẽ tạo ra được 1 sản phẩm …" at bounding box center [1057, 355] width 610 height 106
drag, startPoint x: 1100, startPoint y: 354, endPoint x: 1110, endPoint y: 375, distance: 23.4
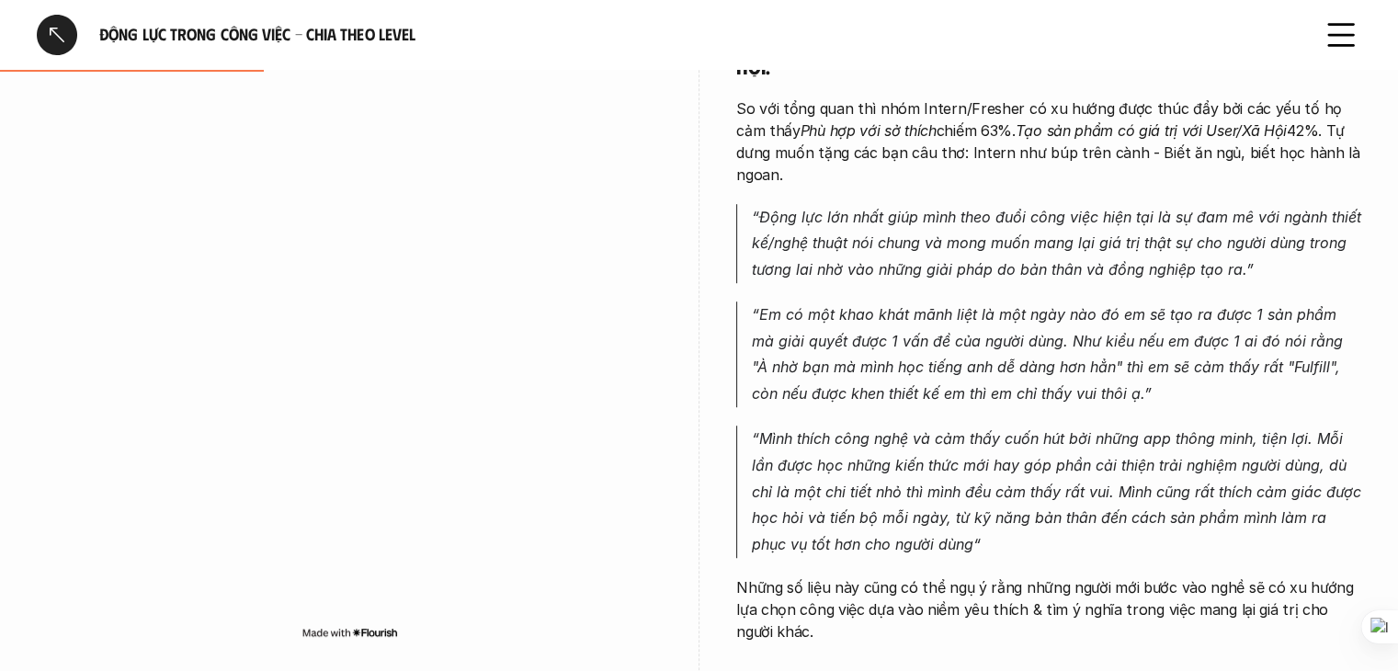
click at [1110, 375] on p "“Em có một khao khát mãnh liệt là một ngày nào đó em sẽ tạo ra được 1 sản phẩm …" at bounding box center [1057, 355] width 610 height 106
click at [1052, 325] on em "“Em có một khao khát mãnh liệt là một ngày nào đó em sẽ tạo ra được 1 sản phẩm …" at bounding box center [1050, 353] width 596 height 97
drag, startPoint x: 1063, startPoint y: 358, endPoint x: 1075, endPoint y: 382, distance: 27.6
click at [1074, 382] on p "“Em có một khao khát mãnh liệt là một ngày nào đó em sẽ tạo ra được 1 sản phẩm …" at bounding box center [1057, 355] width 610 height 106
click at [1070, 317] on em "“Em có một khao khát mãnh liệt là một ngày nào đó em sẽ tạo ra được 1 sản phẩm …" at bounding box center [1050, 353] width 596 height 97
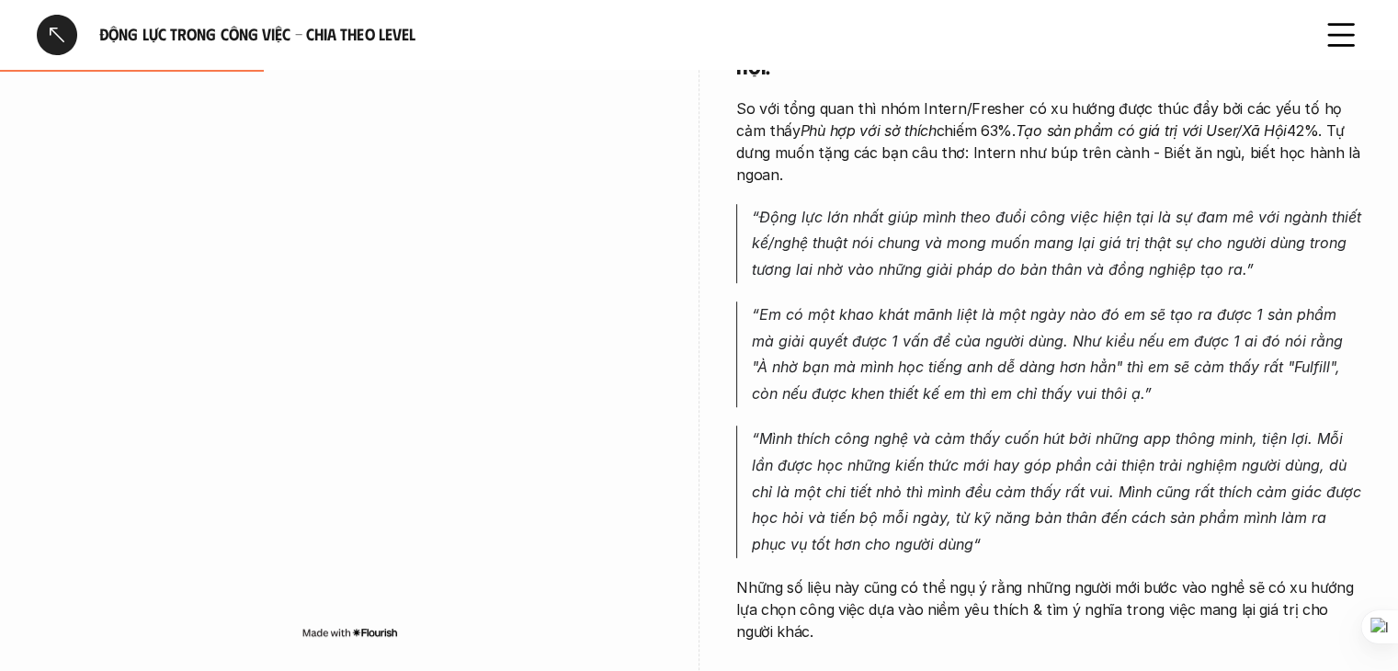
click at [1073, 391] on div "Intern/Fresher chủ yếu được thúc đẩy bởi sở thích cá nhân, đam mê thiết kế và m…" at bounding box center [1048, 323] width 625 height 640
click at [1044, 307] on p "“Em có một khao khát mãnh liệt là một ngày nào đó em sẽ tạo ra được 1 sản phẩm …" at bounding box center [1057, 355] width 610 height 106
drag, startPoint x: 999, startPoint y: 365, endPoint x: 999, endPoint y: 387, distance: 22.1
click at [999, 387] on div "Intern/Fresher chủ yếu được thúc đẩy bởi sở thích cá nhân, đam mê thiết kế và m…" at bounding box center [1048, 323] width 625 height 640
drag, startPoint x: 1049, startPoint y: 362, endPoint x: 1092, endPoint y: 369, distance: 43.7
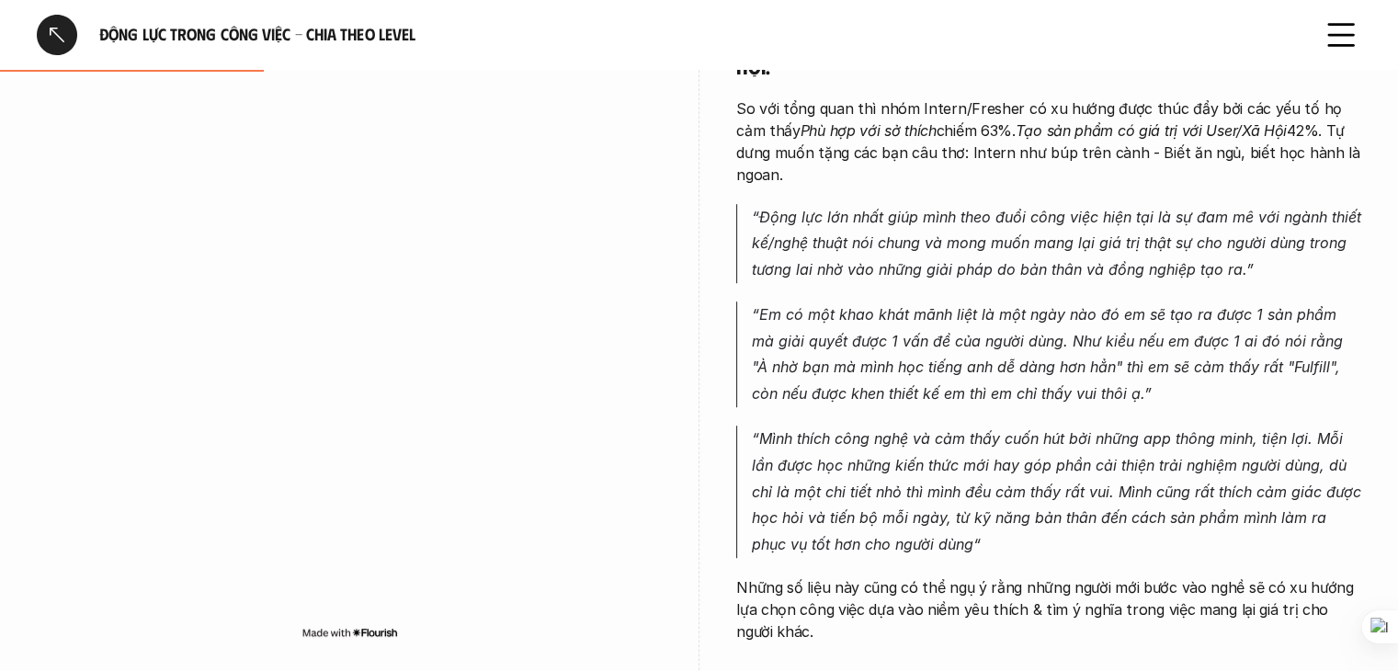
click at [1092, 369] on p "“Em có một khao khát mãnh liệt là một ngày nào đó em sẽ tạo ra được 1 sản phẩm …" at bounding box center [1057, 355] width 610 height 106
click at [1122, 363] on p "“Em có một khao khát mãnh liệt là một ngày nào đó em sẽ tạo ra được 1 sản phẩm …" at bounding box center [1057, 355] width 610 height 106
drag, startPoint x: 905, startPoint y: 408, endPoint x: 1351, endPoint y: 419, distance: 446.0
click at [1351, 426] on p "“Mình thích công nghệ và cảm thấy cuốn hút bởi những app thông minh, tiện lợi. …" at bounding box center [1057, 492] width 610 height 132
click at [1199, 343] on em "“Em có một khao khát mãnh liệt là một ngày nào đó em sẽ tạo ra được 1 sản phẩm …" at bounding box center [1050, 353] width 596 height 97
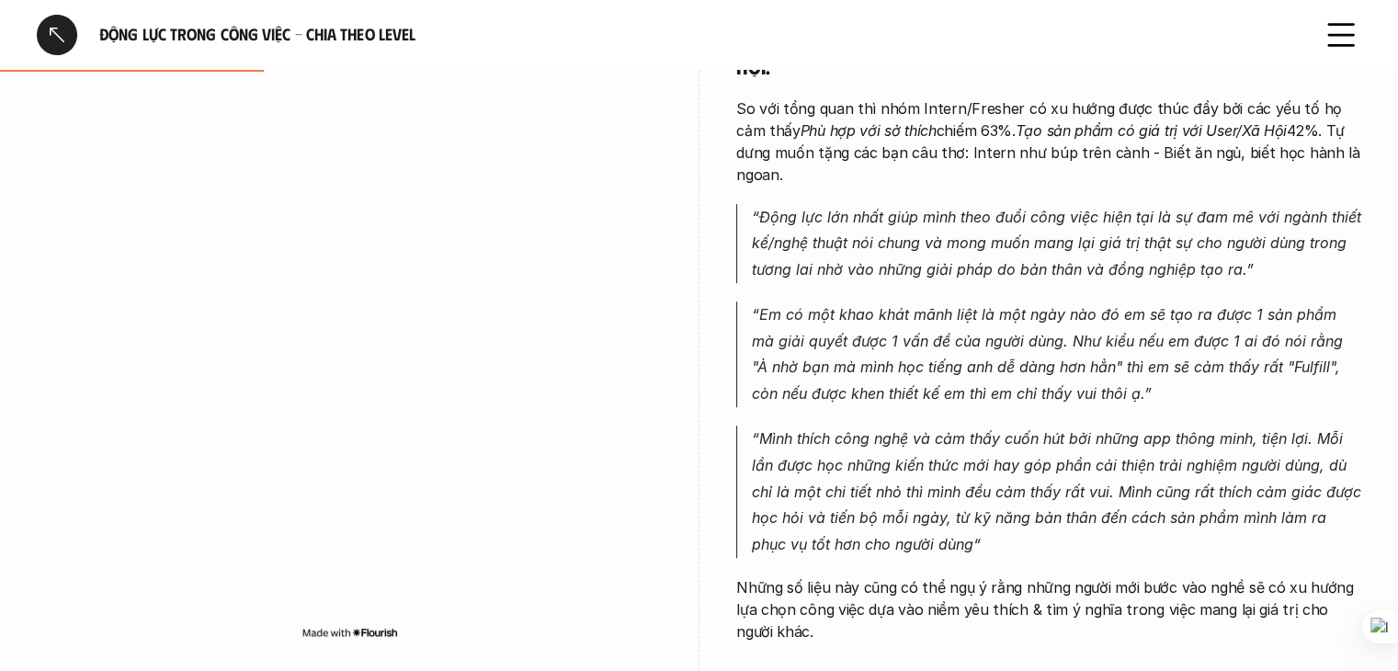
drag, startPoint x: 903, startPoint y: 436, endPoint x: 967, endPoint y: 444, distance: 64.9
click at [952, 442] on em "“Mình thích công nghệ và cảm thấy cuốn hút bởi những app thông minh, tiện lợi. …" at bounding box center [1059, 491] width 614 height 124
click at [1136, 383] on p "“Em có một khao khát mãnh liệt là một ngày nào đó em sẽ tạo ra được 1 sản phẩm …" at bounding box center [1057, 355] width 610 height 106
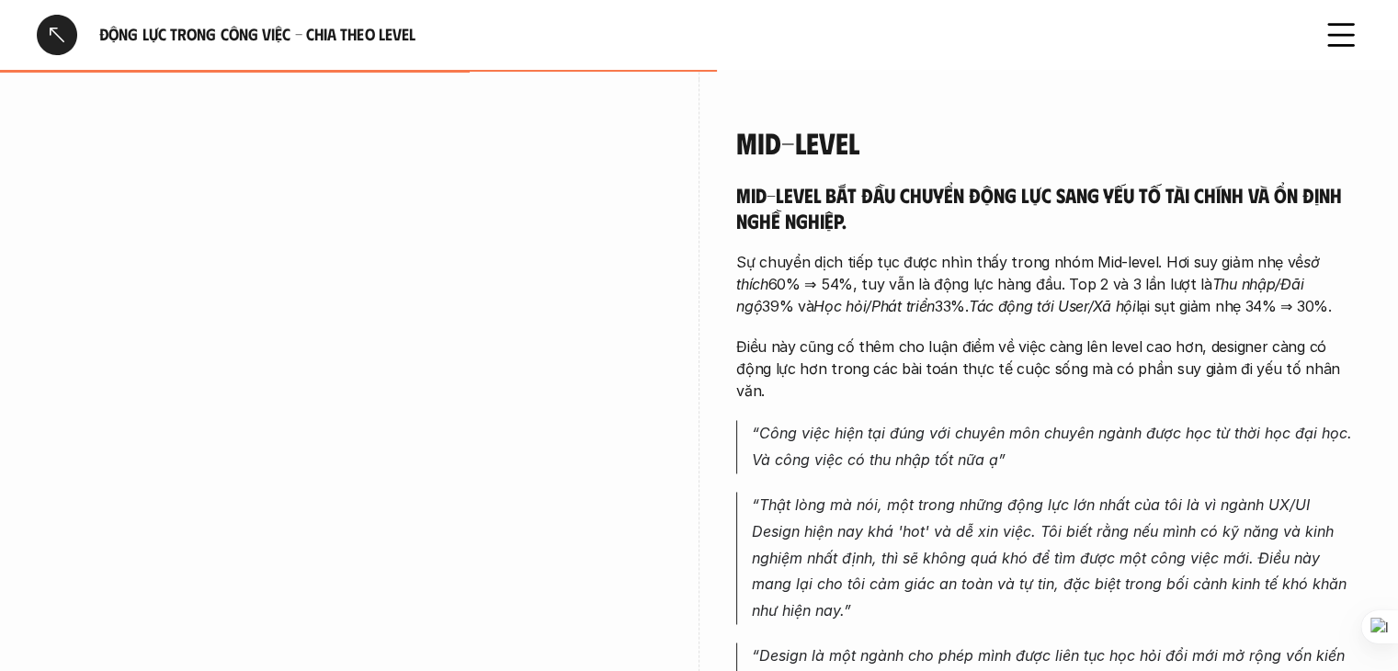
scroll to position [2703, 0]
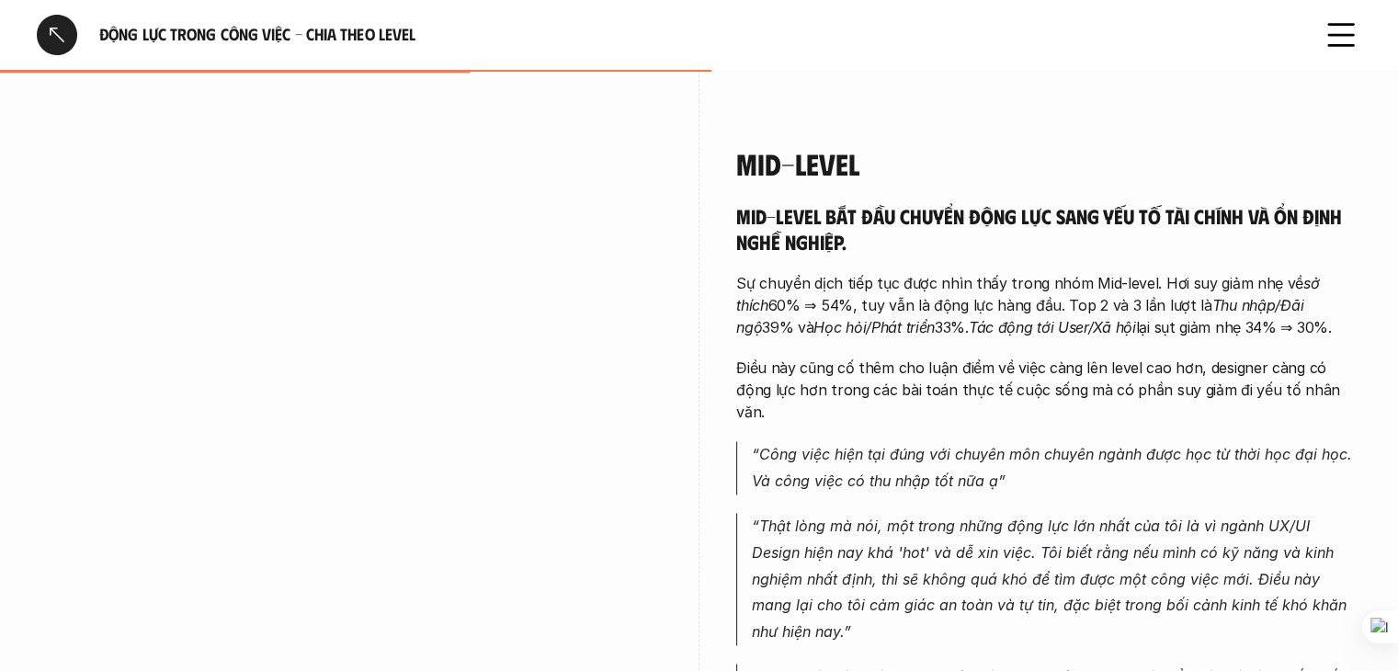
drag, startPoint x: 861, startPoint y: 173, endPoint x: 884, endPoint y: 168, distance: 23.4
click at [884, 203] on h5 "Mid-level bắt đầu chuyển động lực sang yếu tố tài chính và ổn định nghề nghiệp." at bounding box center [1048, 228] width 625 height 51
click at [976, 203] on h5 "Mid-level bắt đầu chuyển động lực sang yếu tố tài chính và ổn định nghề nghiệp." at bounding box center [1048, 228] width 625 height 51
drag, startPoint x: 953, startPoint y: 170, endPoint x: 984, endPoint y: 169, distance: 30.4
click at [984, 203] on h5 "Mid-level bắt đầu chuyển động lực sang yếu tố tài chính và ổn định nghề nghiệp." at bounding box center [1048, 228] width 625 height 51
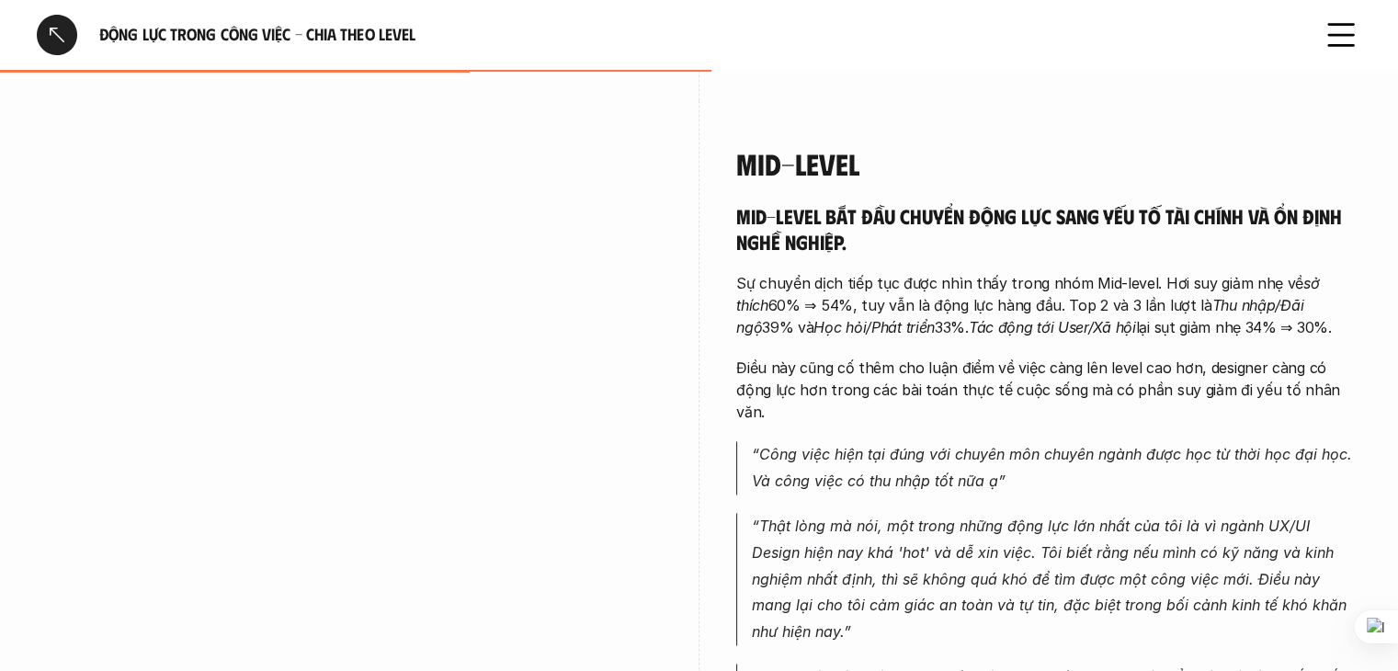
click at [1169, 203] on h5 "Mid-level bắt đầu chuyển động lực sang yếu tố tài chính và ổn định nghề nghiệp." at bounding box center [1048, 228] width 625 height 51
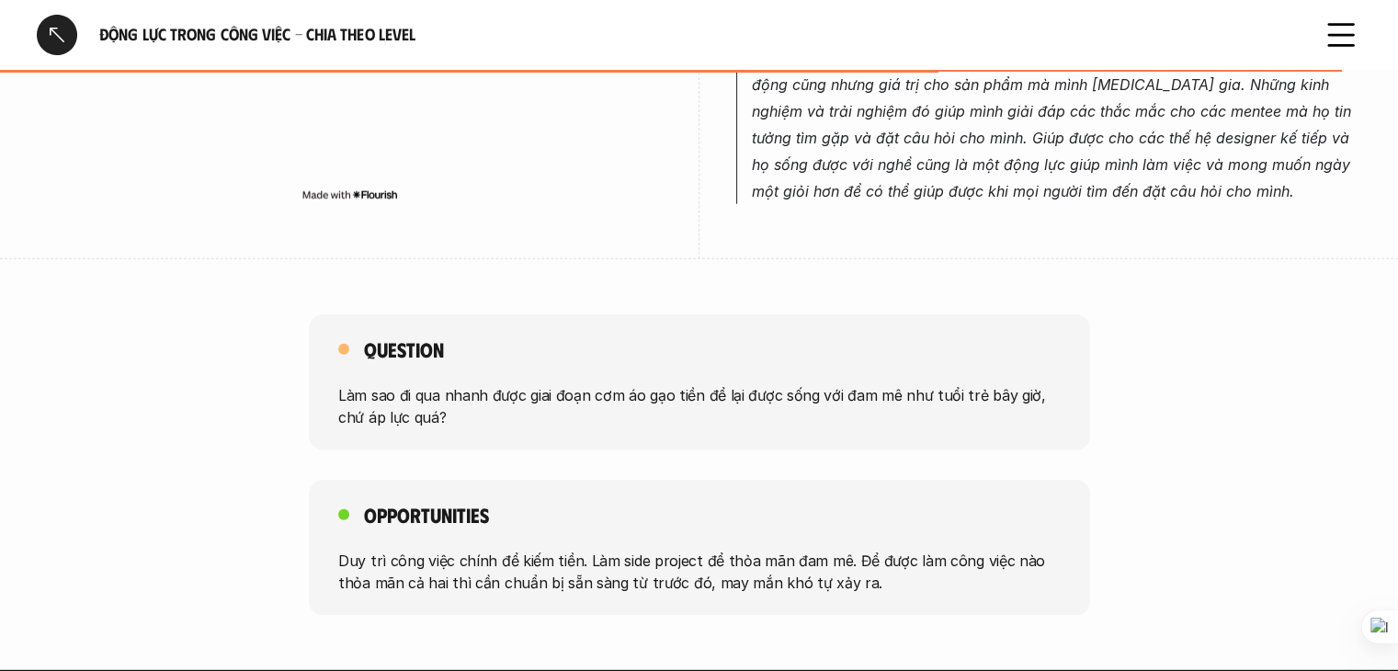
scroll to position [5001, 0]
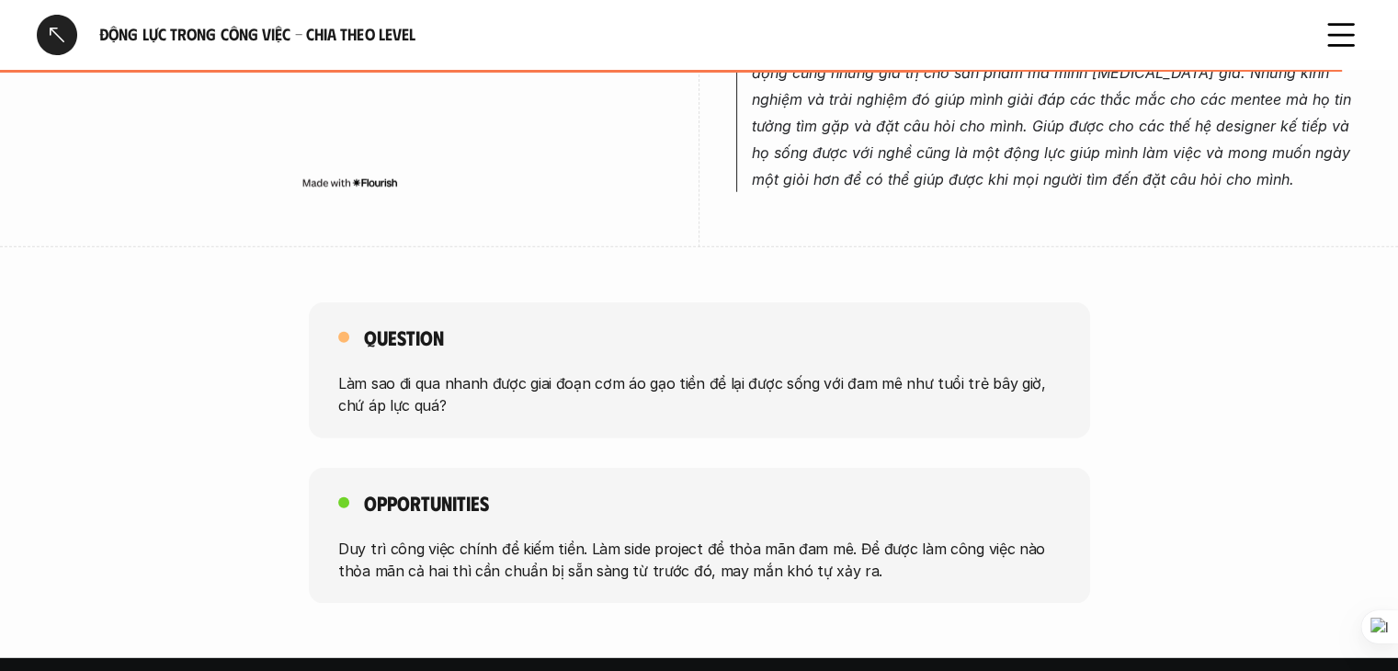
click at [836, 372] on p "Làm sao đi qua nhanh được giai đoạn cơm áo gạo tiền để lại được sống với đam mê…" at bounding box center [699, 394] width 723 height 44
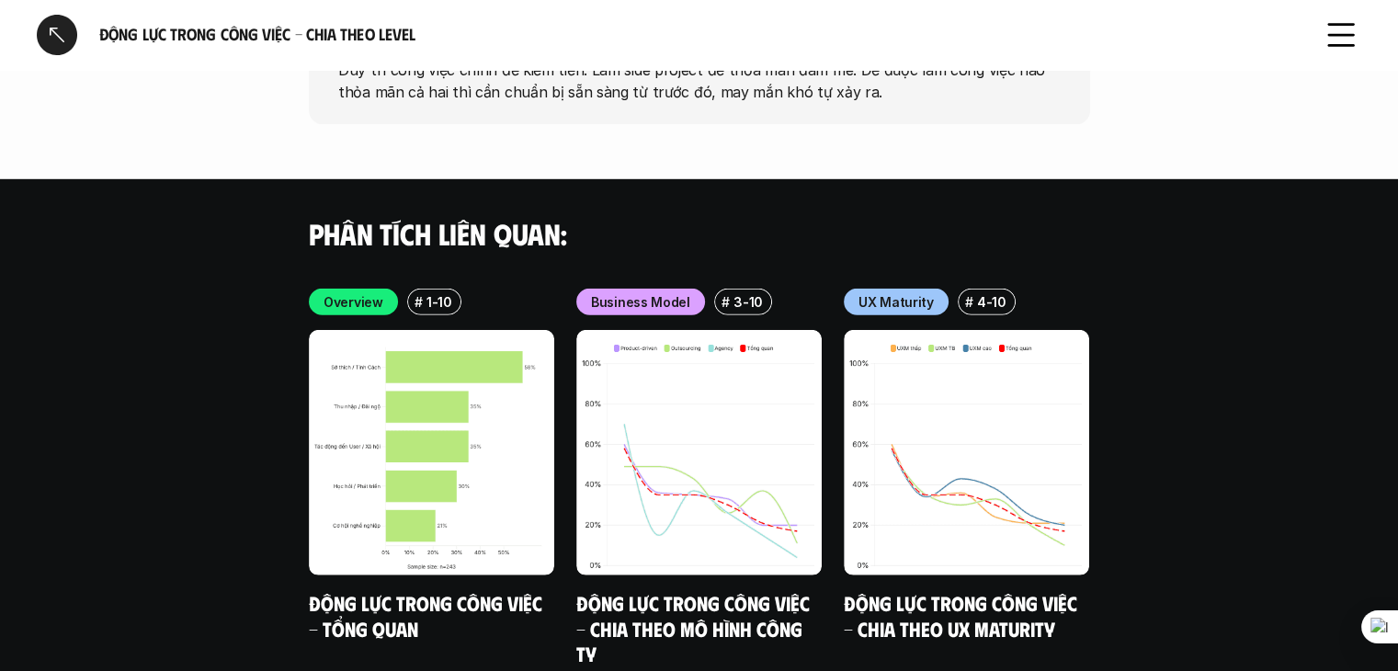
scroll to position [5021, 0]
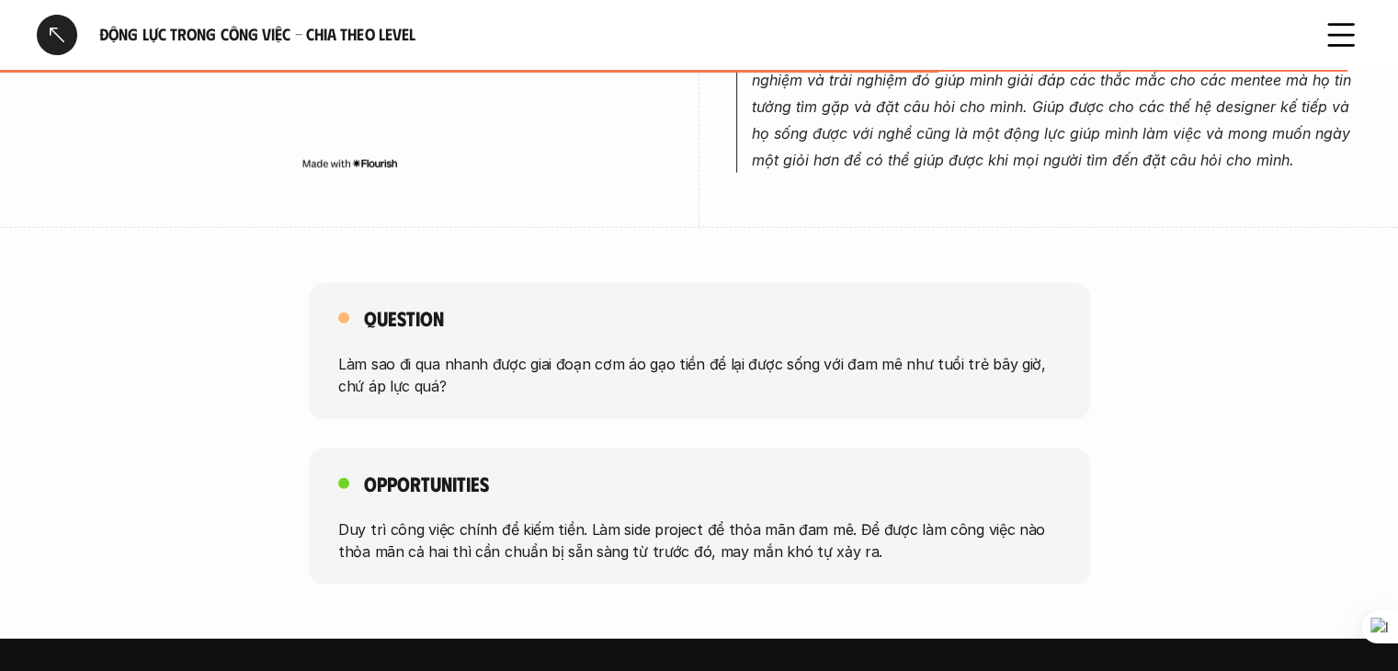
drag, startPoint x: 416, startPoint y: 420, endPoint x: 507, endPoint y: 431, distance: 90.8
click at [478, 518] on p "Duy trì công việc chính để kiếm tiền. Làm side project để thỏa mãn đam mê. Để đ…" at bounding box center [699, 540] width 723 height 44
drag, startPoint x: 586, startPoint y: 428, endPoint x: 665, endPoint y: 439, distance: 79.7
click at [665, 518] on p "Duy trì công việc chính để kiếm tiền. Làm side project để thỏa mãn đam mê. Để đ…" at bounding box center [699, 540] width 723 height 44
click at [787, 518] on p "Duy trì công việc chính để kiếm tiền. Làm side project để thỏa mãn đam mê. Để đ…" at bounding box center [699, 540] width 723 height 44
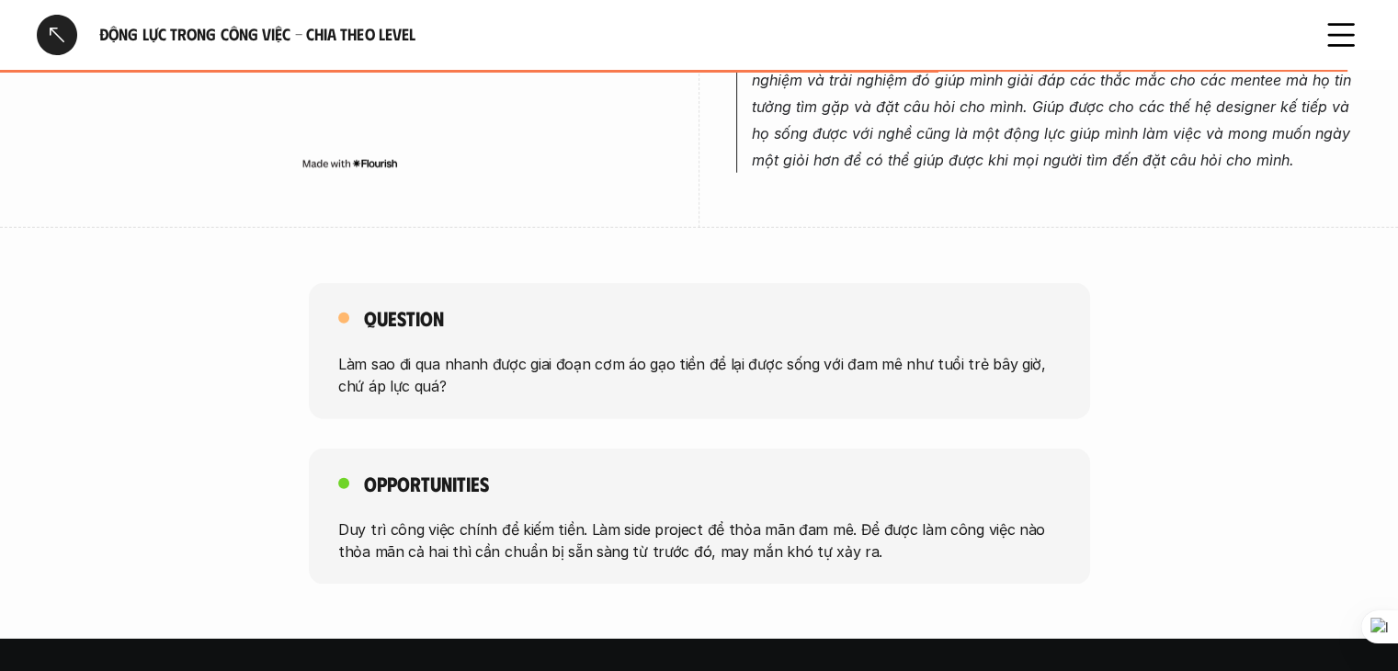
drag, startPoint x: 678, startPoint y: 438, endPoint x: 732, endPoint y: 435, distance: 54.3
click at [684, 518] on p "Duy trì công việc chính để kiếm tiền. Làm side project để thỏa mãn đam mê. Để đ…" at bounding box center [699, 540] width 723 height 44
drag, startPoint x: 929, startPoint y: 430, endPoint x: 927, endPoint y: 457, distance: 26.7
click at [927, 518] on p "Duy trì công việc chính để kiếm tiền. Làm side project để thỏa mãn đam mê. Để đ…" at bounding box center [699, 540] width 723 height 44
click at [823, 518] on p "Duy trì công việc chính để kiếm tiền. Làm side project để thỏa mãn đam mê. Để đ…" at bounding box center [699, 540] width 723 height 44
